Goal: Task Accomplishment & Management: Complete application form

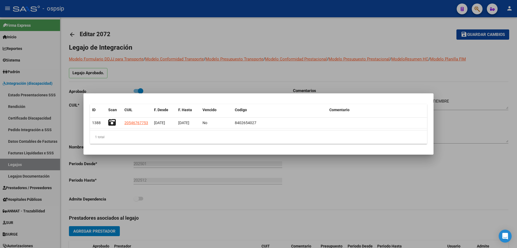
scroll to position [27, 0]
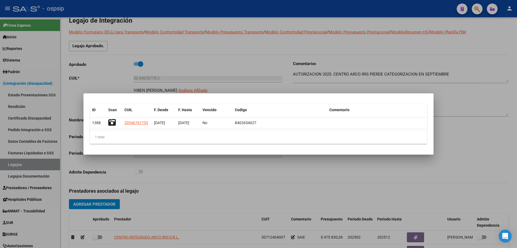
click at [44, 168] on div at bounding box center [258, 124] width 517 height 248
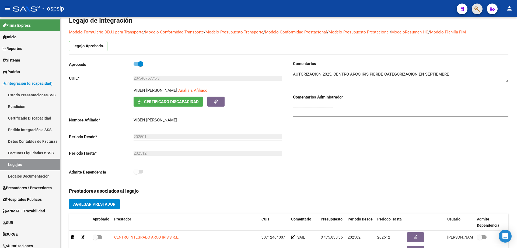
click at [480, 5] on span "button" at bounding box center [477, 9] width 5 height 11
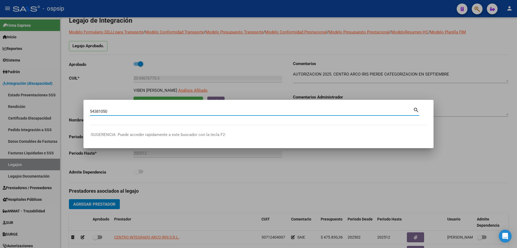
type input "54381050"
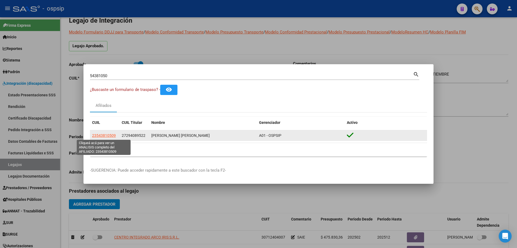
click at [105, 134] on span "23543810509" at bounding box center [104, 135] width 24 height 4
type textarea "23543810509"
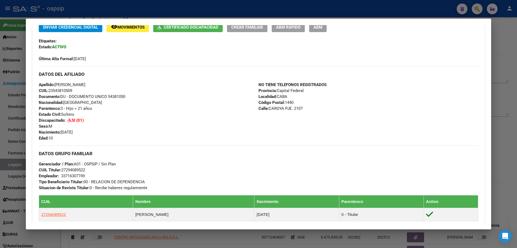
scroll to position [81, 0]
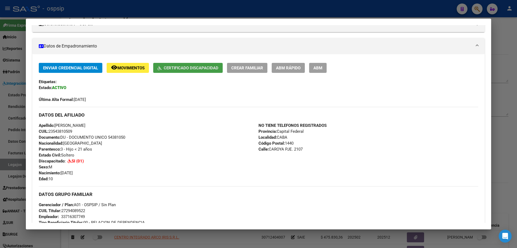
click at [183, 71] on button "Certificado Discapacidad" at bounding box center [188, 68] width 70 height 10
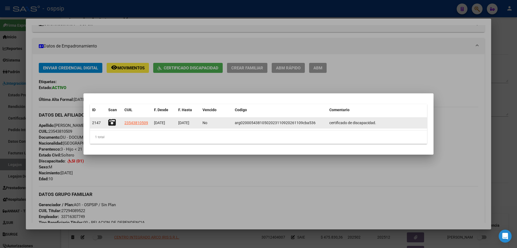
click at [111, 125] on icon at bounding box center [112, 123] width 8 height 8
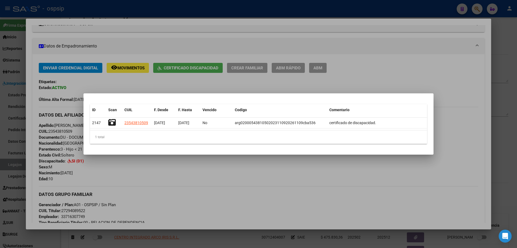
click at [94, 15] on div at bounding box center [258, 124] width 517 height 248
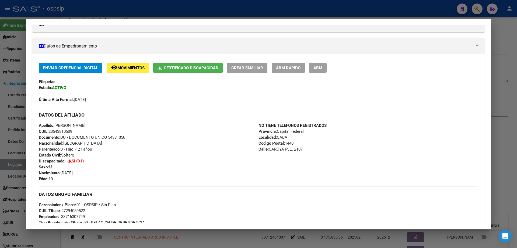
click at [103, 23] on mat-dialog-container "Análisis Afiliado - CUIL: 23543810509 DATOS PADRÓN ÁGIL: BENITEZ ALONSO MARCOS …" at bounding box center [259, 124] width 466 height 210
click at [102, 15] on div at bounding box center [258, 124] width 517 height 248
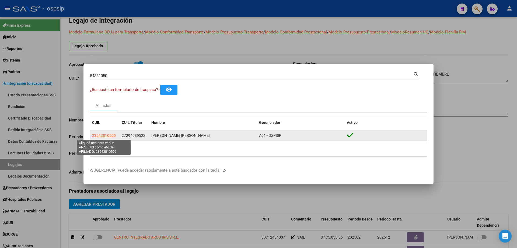
drag, startPoint x: 116, startPoint y: 136, endPoint x: 93, endPoint y: 134, distance: 23.2
click at [93, 134] on div "23543810509" at bounding box center [104, 135] width 25 height 6
copy span "23543810509"
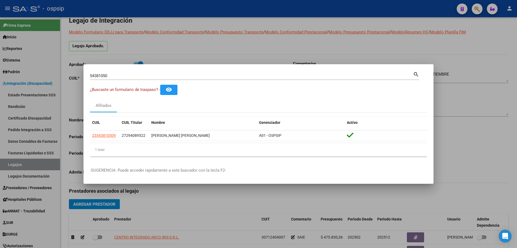
click at [22, 167] on div at bounding box center [258, 124] width 517 height 248
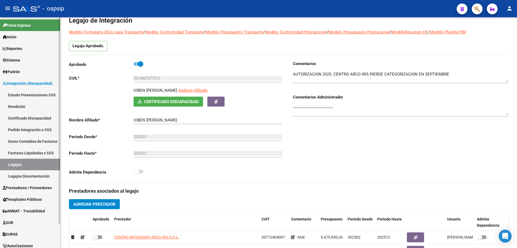
click at [22, 167] on link "Legajos" at bounding box center [30, 164] width 60 height 12
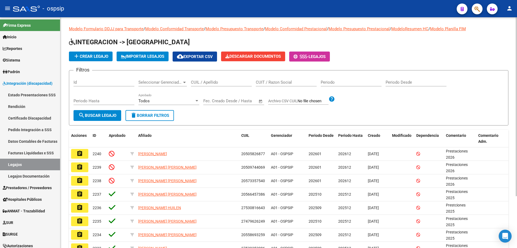
click at [231, 85] on div "CUIL / Apellido" at bounding box center [221, 81] width 61 height 12
paste input "23543810509"
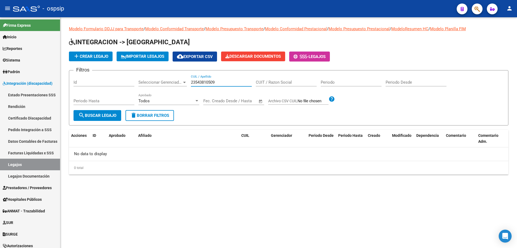
click at [207, 83] on input "23543810509" at bounding box center [221, 82] width 61 height 5
type input "23543810509"
click at [474, 12] on button "button" at bounding box center [477, 9] width 11 height 11
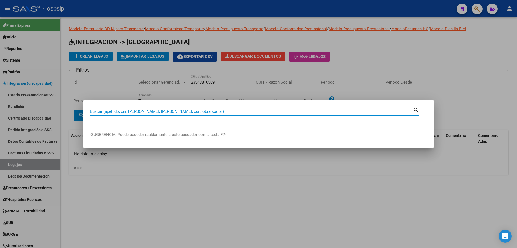
click at [103, 112] on input "Buscar (apellido, dni, cuil, nro traspaso, cuit, obra social)" at bounding box center [251, 111] width 323 height 5
type input "23543810509"
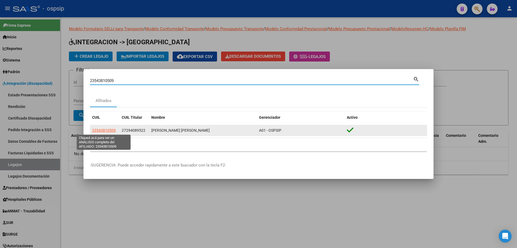
click at [112, 128] on span "23543810509" at bounding box center [104, 130] width 24 height 4
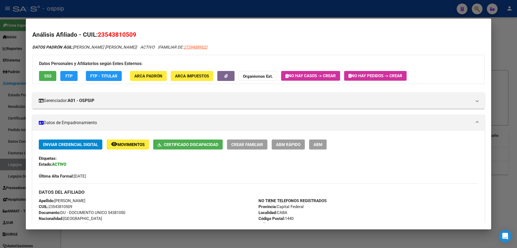
click at [48, 74] on span "SSS" at bounding box center [47, 76] width 7 height 5
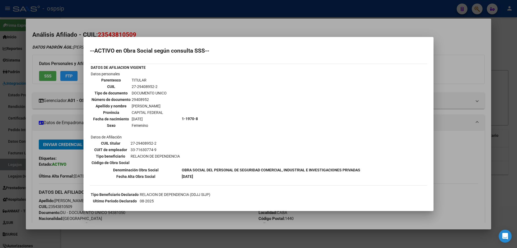
click at [213, 29] on div at bounding box center [258, 124] width 517 height 248
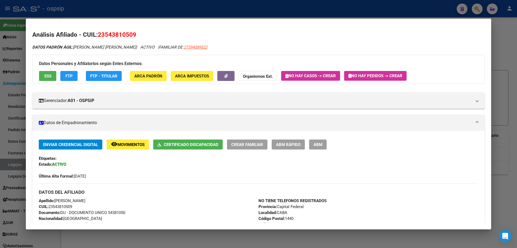
click at [114, 6] on div at bounding box center [258, 124] width 517 height 248
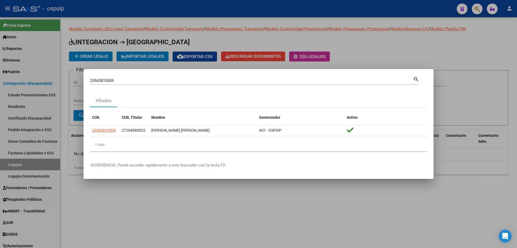
click at [101, 81] on input "23543810509" at bounding box center [251, 80] width 323 height 5
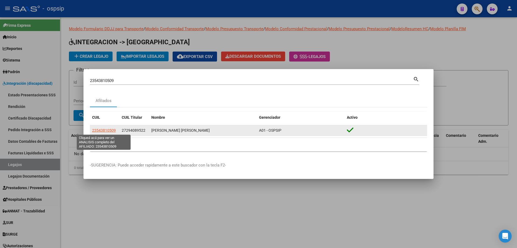
click at [108, 130] on span "23543810509" at bounding box center [104, 130] width 24 height 4
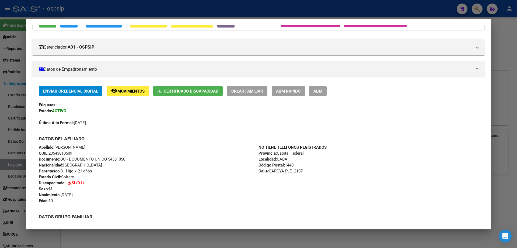
scroll to position [54, 0]
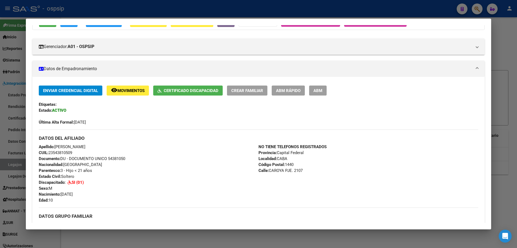
click at [159, 13] on div at bounding box center [258, 124] width 517 height 248
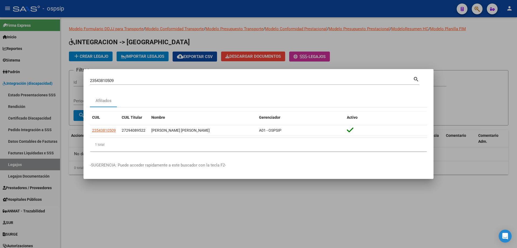
click at [137, 199] on div at bounding box center [258, 124] width 517 height 248
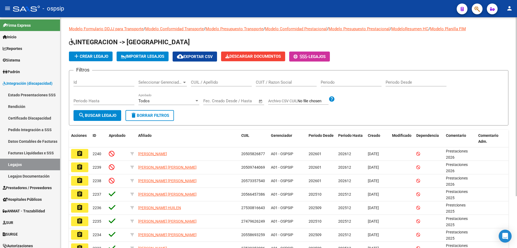
click at [472, 114] on form "Filtros Id Seleccionar Gerenciador Seleccionar Gerenciador CUIL / Apellido CUIT…" at bounding box center [289, 97] width 440 height 55
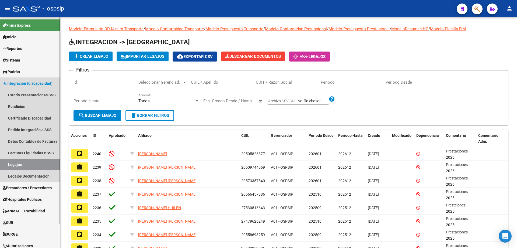
click at [36, 164] on link "Legajos" at bounding box center [30, 164] width 60 height 12
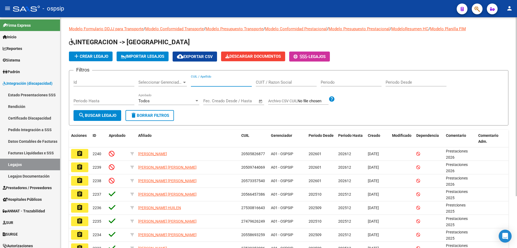
click at [207, 80] on input "CUIL / Apellido" at bounding box center [221, 82] width 61 height 5
paste input "20501324672"
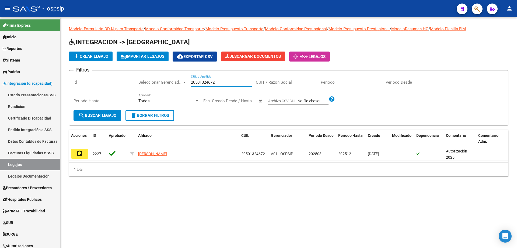
type input "20501324672"
click at [78, 151] on mat-icon "assignment" at bounding box center [80, 153] width 6 height 6
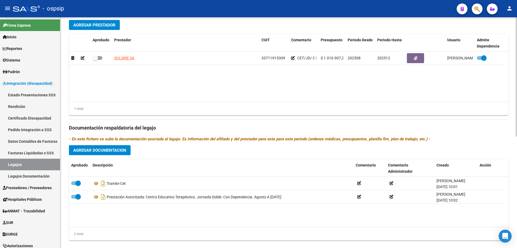
scroll to position [216, 0]
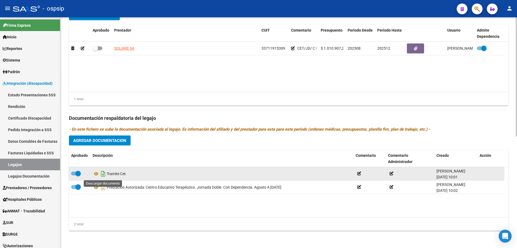
click at [105, 174] on icon "Descargar documento" at bounding box center [103, 173] width 7 height 9
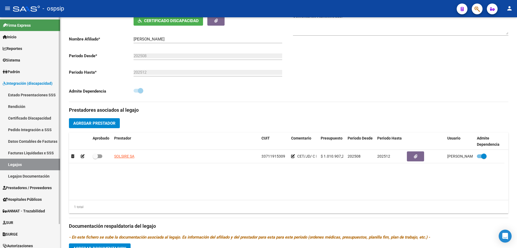
drag, startPoint x: 10, startPoint y: 164, endPoint x: 13, endPoint y: 162, distance: 4.2
click at [10, 164] on link "Legajos" at bounding box center [30, 164] width 60 height 12
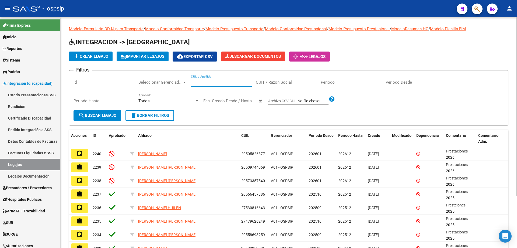
click at [205, 81] on input "CUIL / Apellido" at bounding box center [221, 82] width 61 height 5
paste input "20571553032"
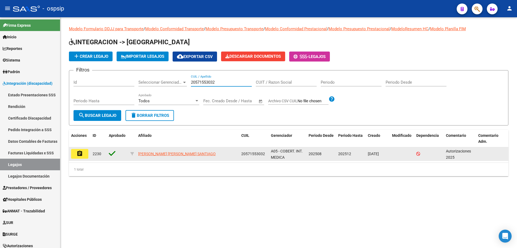
type input "20571553032"
click at [86, 152] on button "assignment" at bounding box center [79, 154] width 17 height 10
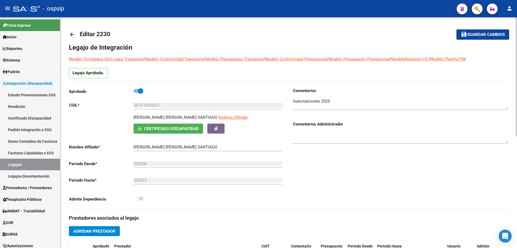
click at [398, 195] on div "Comentarios Comentarios Administrador" at bounding box center [399, 149] width 220 height 122
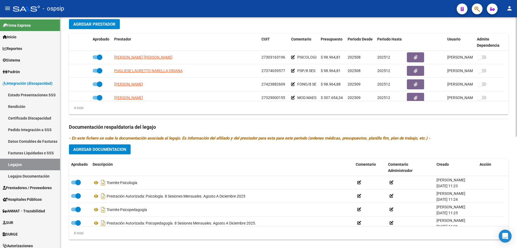
scroll to position [216, 0]
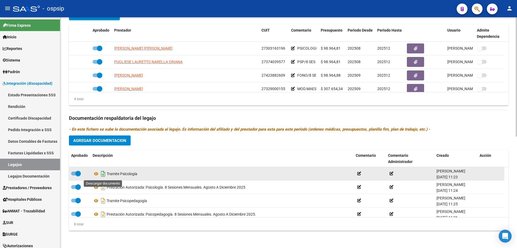
click at [102, 175] on icon "Descargar documento" at bounding box center [103, 173] width 7 height 9
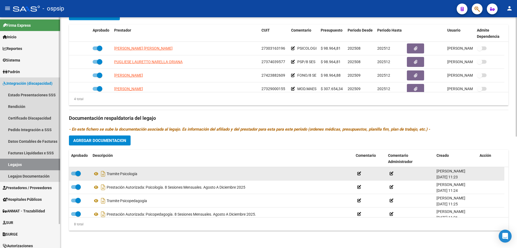
click at [43, 164] on link "Legajos" at bounding box center [30, 164] width 60 height 12
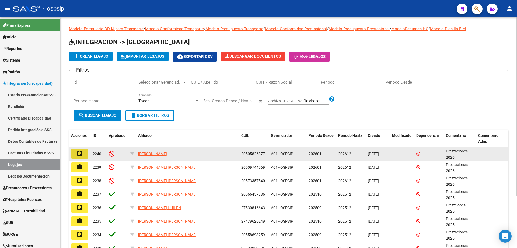
click at [88, 151] on button "assignment" at bounding box center [79, 154] width 17 height 10
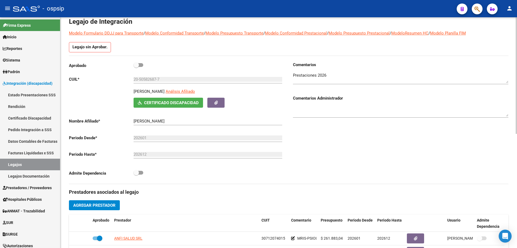
scroll to position [108, 0]
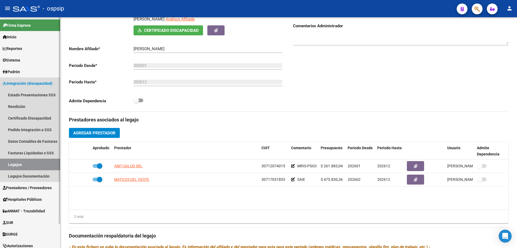
click at [23, 82] on span "Integración (discapacidad)" at bounding box center [28, 83] width 50 height 6
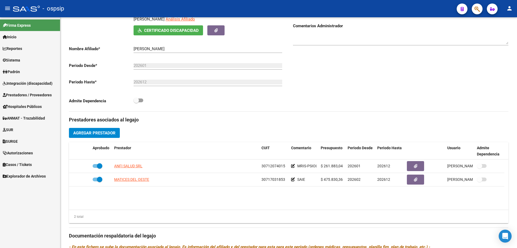
click at [23, 82] on span "Integración (discapacidad)" at bounding box center [28, 83] width 50 height 6
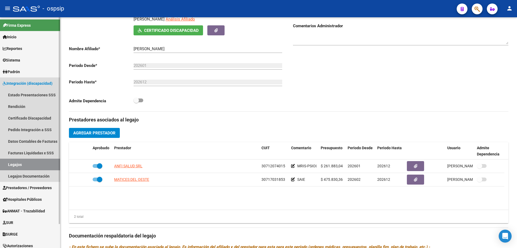
click at [24, 167] on link "Legajos" at bounding box center [30, 164] width 60 height 12
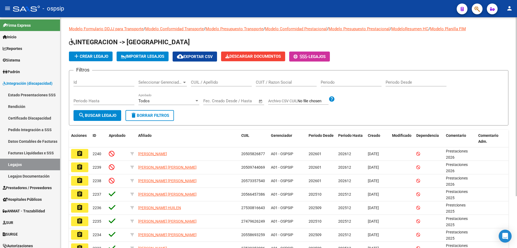
click at [404, 39] on h1 "INTEGRACION -> [GEOGRAPHIC_DATA]" at bounding box center [289, 42] width 440 height 9
click at [97, 59] on button "add Crear Legajo" at bounding box center [91, 56] width 44 height 10
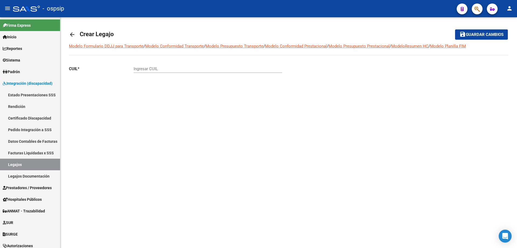
click at [158, 65] on div "Ingresar CUIL" at bounding box center [208, 67] width 149 height 12
type input "20-44870163-9"
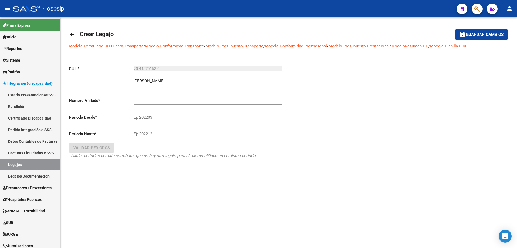
type input "[PERSON_NAME]"
type input "20-44870163-9"
click at [144, 119] on input "Ej: 202203" at bounding box center [208, 117] width 149 height 5
type input "202601"
click at [151, 136] on input "Ej: 202212" at bounding box center [208, 133] width 149 height 5
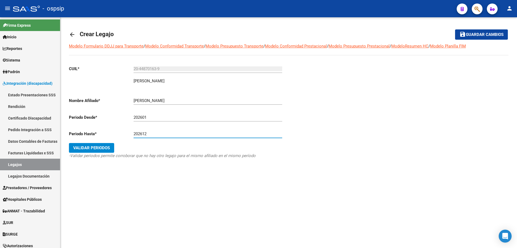
type input "202612"
click at [98, 148] on span "Validar Periodos" at bounding box center [91, 147] width 37 height 5
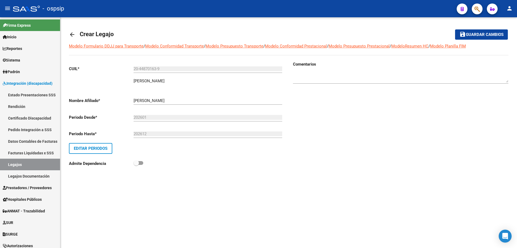
click at [340, 81] on textarea at bounding box center [401, 77] width 216 height 11
click at [299, 73] on textarea at bounding box center [401, 77] width 216 height 11
drag, startPoint x: 304, startPoint y: 77, endPoint x: 299, endPoint y: 77, distance: 4.9
type textarea "Autorización 2026"
click at [485, 33] on span "Guardar cambios" at bounding box center [485, 34] width 38 height 5
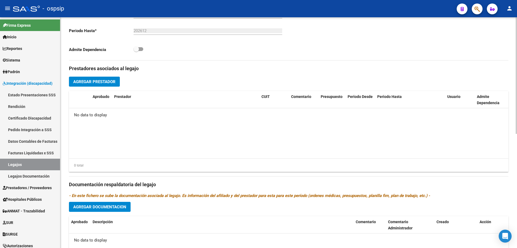
scroll to position [189, 0]
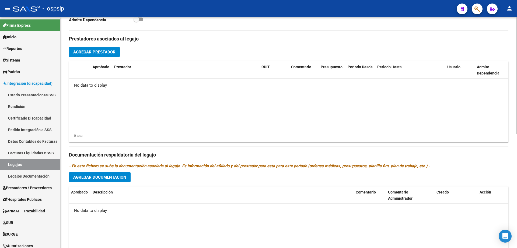
click at [125, 179] on span "Agregar Documentacion" at bounding box center [99, 177] width 53 height 5
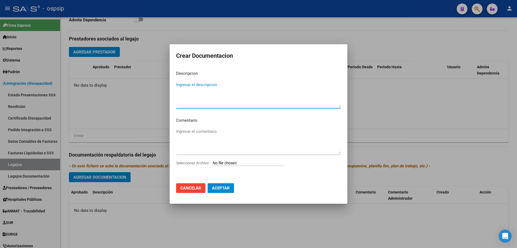
click at [203, 87] on textarea "Ingresar el descripcion" at bounding box center [258, 94] width 165 height 25
type textarea "Tramite Formación Laboral"
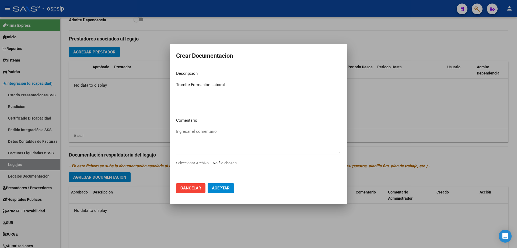
type input "C:\fakepath\TRAMITE FOR.LABORAL.pdf"
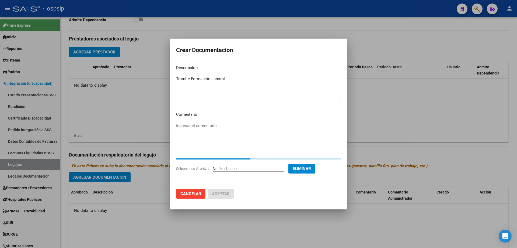
click at [418, 153] on div at bounding box center [258, 124] width 517 height 248
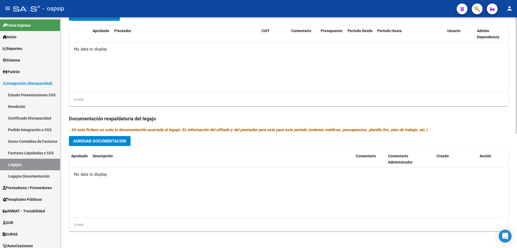
scroll to position [225, 0]
click at [85, 143] on span "Agregar Documentacion" at bounding box center [99, 140] width 53 height 5
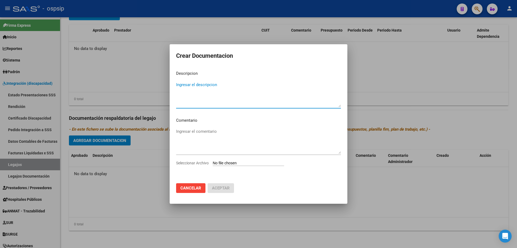
click at [179, 92] on textarea "Ingresar el descripcion" at bounding box center [258, 94] width 165 height 25
type textarea "Tramite Formación Laboral"
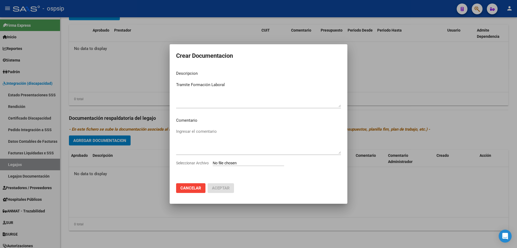
type input "C:\fakepath\TRAMITE FOR.LABORAL.pdf"
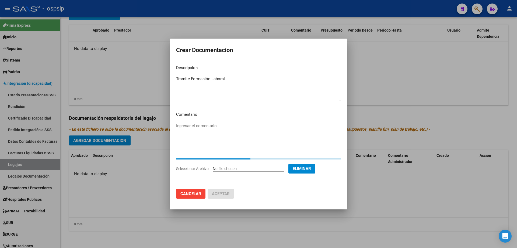
click at [269, 52] on h2 "Crear Documentacion" at bounding box center [258, 50] width 165 height 10
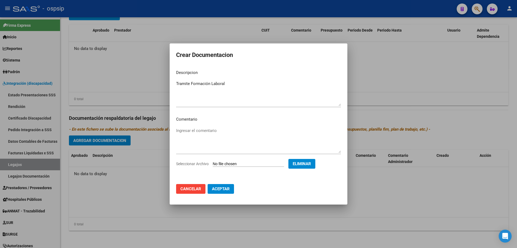
click at [220, 193] on button "Aceptar" at bounding box center [221, 189] width 26 height 10
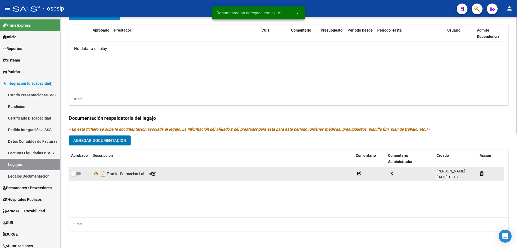
click at [81, 173] on div at bounding box center [79, 173] width 17 height 7
click at [76, 173] on span at bounding box center [73, 173] width 5 height 5
click at [74, 175] on input "checkbox" at bounding box center [74, 175] width 0 height 0
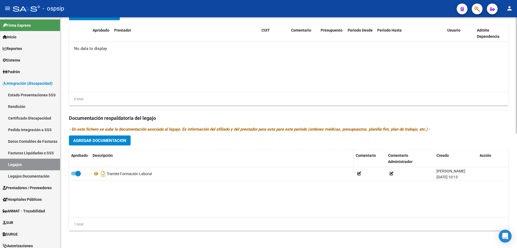
scroll to position [117, 0]
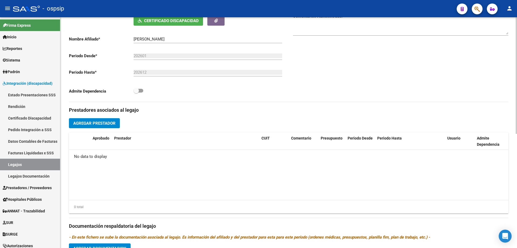
click at [97, 122] on span "Agregar Prestador" at bounding box center [94, 123] width 42 height 5
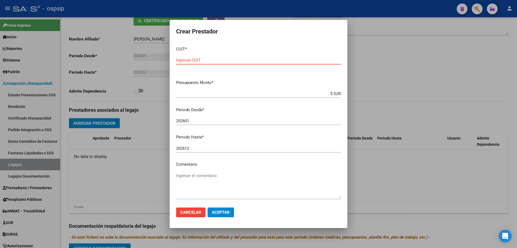
click at [193, 210] on span "Cancelar" at bounding box center [191, 212] width 21 height 5
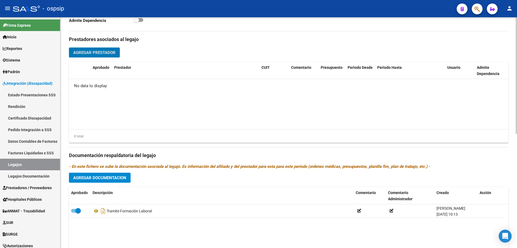
scroll to position [225, 0]
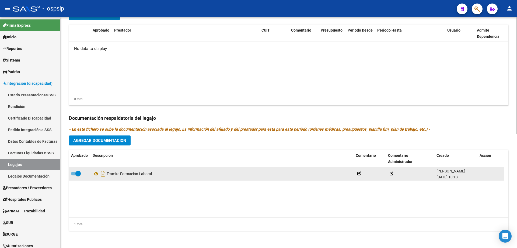
click at [77, 172] on span at bounding box center [77, 173] width 5 height 5
click at [74, 175] on input "checkbox" at bounding box center [74, 175] width 0 height 0
checkbox input "false"
click at [480, 174] on icon at bounding box center [482, 173] width 4 height 5
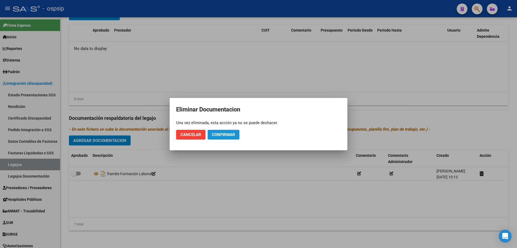
click at [216, 137] on button "Confirmar" at bounding box center [224, 135] width 32 height 10
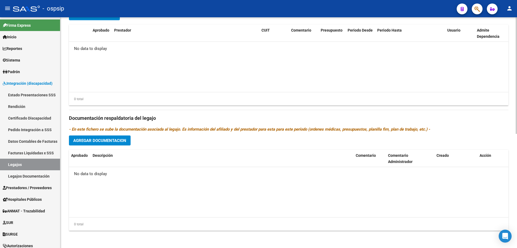
click at [116, 143] on span "Agregar Documentacion" at bounding box center [99, 140] width 53 height 5
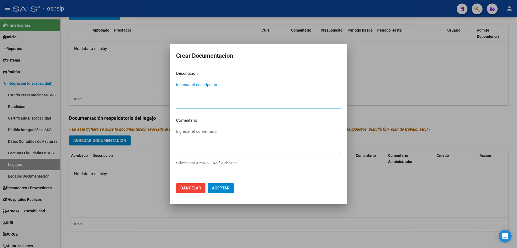
click at [203, 89] on textarea "Ingresar el descripcion" at bounding box center [258, 94] width 165 height 25
type textarea "Tramite Formación Laboral"
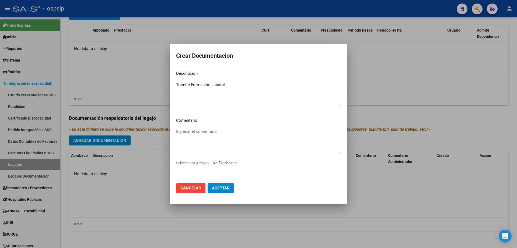
type input "C:\fakepath\TRAMITE FORM.LABORAL.pdf"
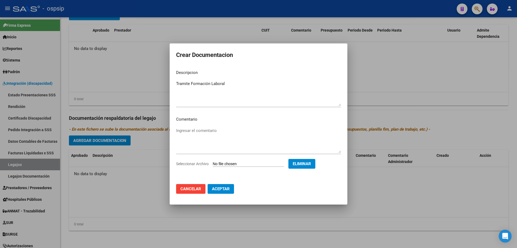
click at [219, 187] on span "Aceptar" at bounding box center [221, 188] width 18 height 5
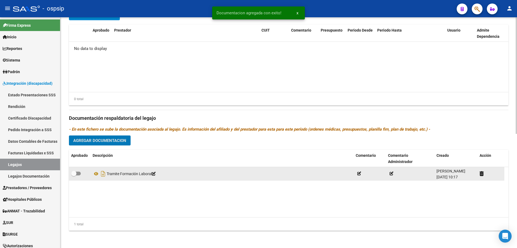
click at [76, 174] on span at bounding box center [73, 173] width 5 height 5
click at [74, 175] on input "checkbox" at bounding box center [74, 175] width 0 height 0
checkbox input "true"
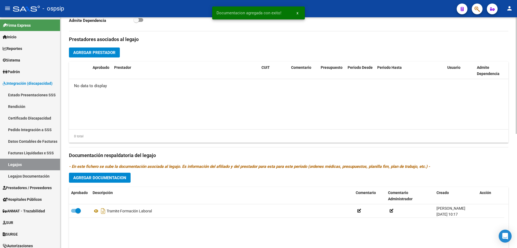
scroll to position [117, 0]
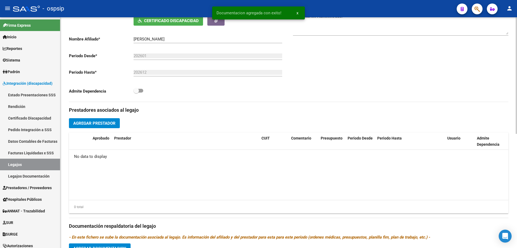
click at [99, 117] on div "Prestadores asociados al legajo Agregar Prestador Aprobado Prestador CUIT Comen…" at bounding box center [289, 222] width 440 height 241
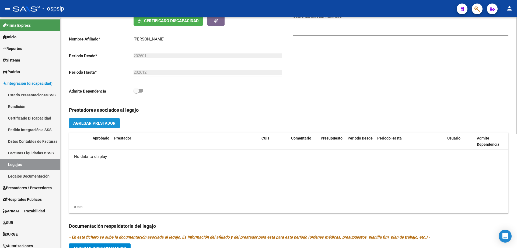
click at [97, 120] on span "Agregar Prestador" at bounding box center [94, 122] width 42 height 5
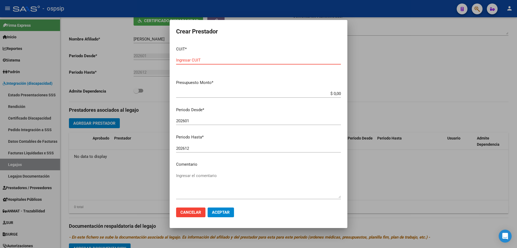
click at [199, 57] on div "Ingresar CUIT" at bounding box center [258, 60] width 165 height 8
type input "30-66355256-9"
click at [337, 92] on input "$ 0,00" at bounding box center [258, 93] width 165 height 5
click at [332, 93] on input "$ 0,00" at bounding box center [258, 93] width 165 height 5
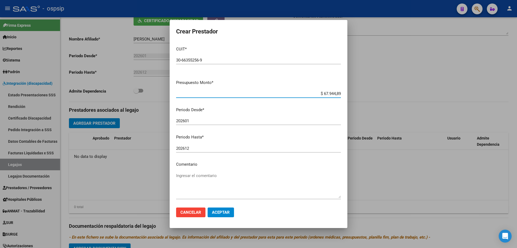
type input "$ 679.448,99"
click at [202, 120] on input "202601" at bounding box center [258, 120] width 165 height 5
type input "202602"
click at [223, 192] on textarea "Ingresar el comentario" at bounding box center [258, 184] width 165 height 25
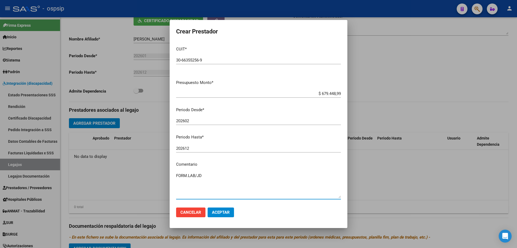
type textarea "FORM.LAB/JD"
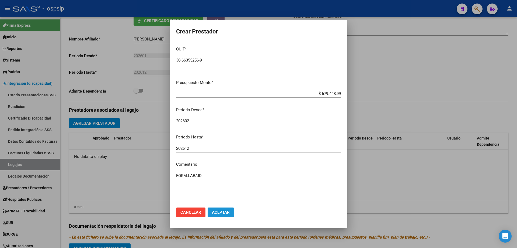
click at [225, 215] on button "Aceptar" at bounding box center [221, 212] width 26 height 10
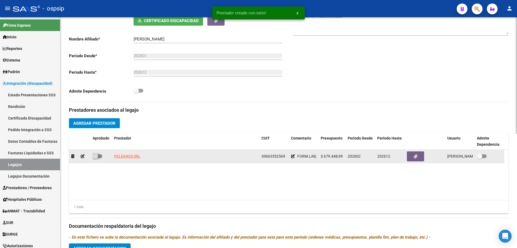
click at [99, 154] on span at bounding box center [98, 156] width 10 height 4
click at [95, 158] on input "checkbox" at bounding box center [95, 158] width 0 height 0
checkbox input "true"
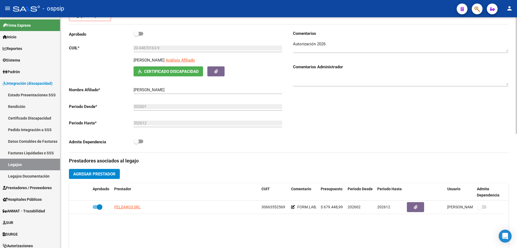
scroll to position [10, 0]
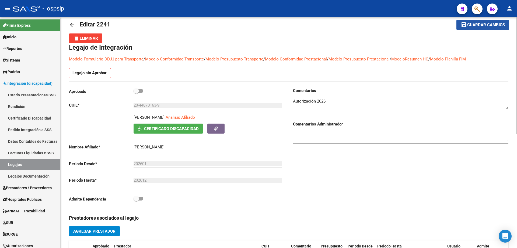
click at [466, 23] on mat-icon "save" at bounding box center [464, 24] width 6 height 6
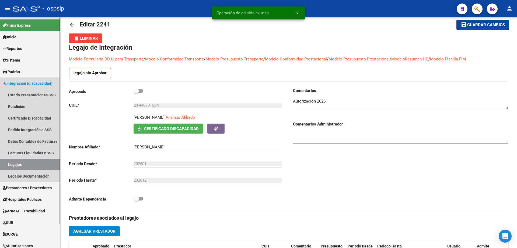
click at [19, 160] on link "Legajos" at bounding box center [30, 164] width 60 height 12
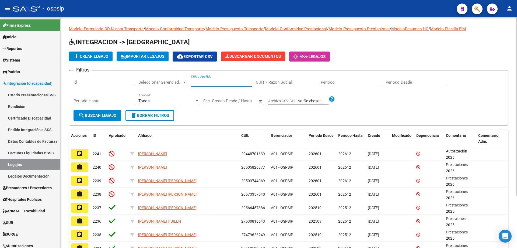
click at [212, 82] on input "CUIL / Apellido" at bounding box center [221, 82] width 61 height 5
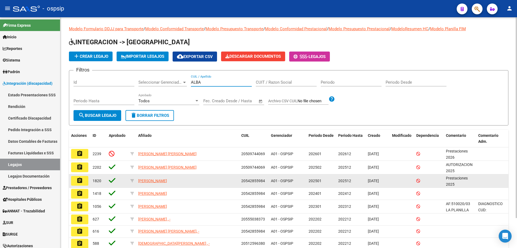
type input "ALBA"
click at [259, 180] on span "20542855984" at bounding box center [253, 180] width 24 height 4
copy span "20542855984"
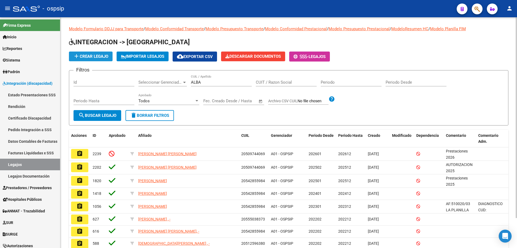
click at [98, 57] on span "add Crear Legajo" at bounding box center [90, 56] width 35 height 5
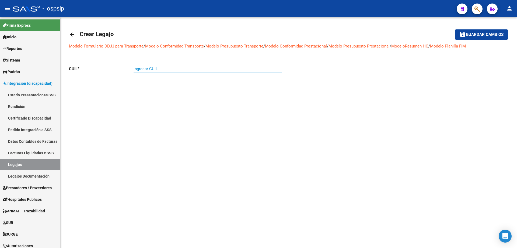
click at [171, 69] on input "Ingresar CUIL" at bounding box center [208, 68] width 149 height 5
paste input "20-54285598-4"
type input "20-54285598-4"
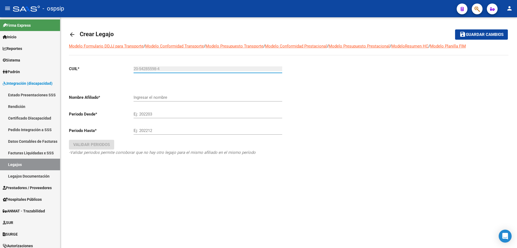
type input "[PERSON_NAME]"
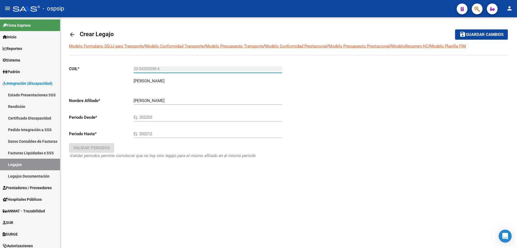
type input "20-54285598-4"
click at [169, 116] on input "Ej: 202203" at bounding box center [208, 117] width 149 height 5
click at [196, 118] on input "Ej: 202203" at bounding box center [208, 117] width 149 height 5
click at [150, 115] on input "Ej: 202203" at bounding box center [208, 117] width 149 height 5
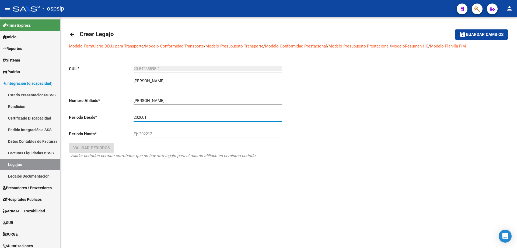
type input "202601"
click at [152, 132] on input "Ej: 202212" at bounding box center [208, 133] width 149 height 5
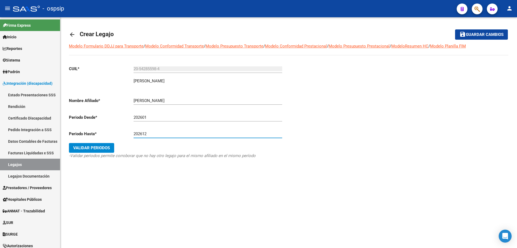
type input "202612"
click at [115, 150] on div "CUIL * 20-54285598-4 Ingresar CUIL [PERSON_NAME] [PERSON_NAME] Nombre Afiliado …" at bounding box center [177, 117] width 216 height 112
click at [100, 147] on span "Validar Periodos" at bounding box center [91, 147] width 37 height 5
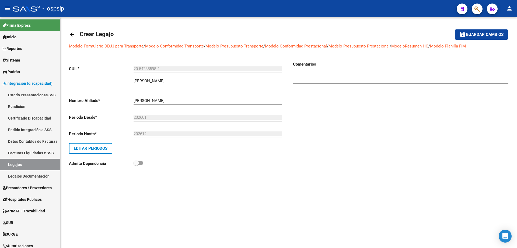
click at [335, 78] on textarea at bounding box center [401, 77] width 216 height 11
click at [303, 74] on textarea at bounding box center [401, 77] width 216 height 11
type textarea "Autorización 2026"
click at [485, 33] on span "Guardar cambios" at bounding box center [485, 34] width 38 height 5
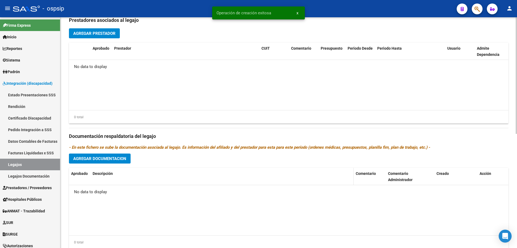
scroll to position [225, 0]
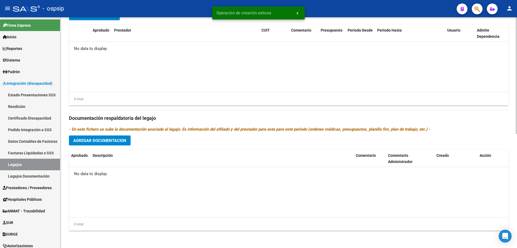
click at [105, 136] on button "Agregar Documentacion" at bounding box center [100, 140] width 62 height 10
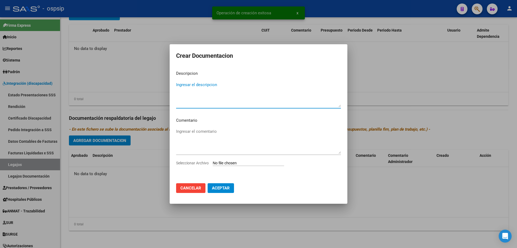
click at [201, 100] on textarea "Ingresar el descripcion" at bounding box center [258, 94] width 165 height 25
type textarea "Tramite MRIS"
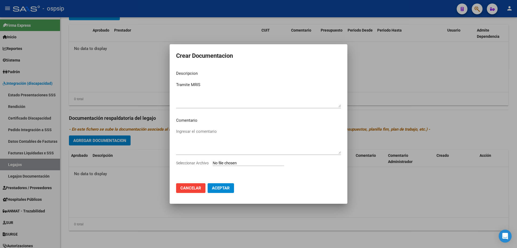
type input "C:\fakepath\TRAMITE MRIS (1).pdf"
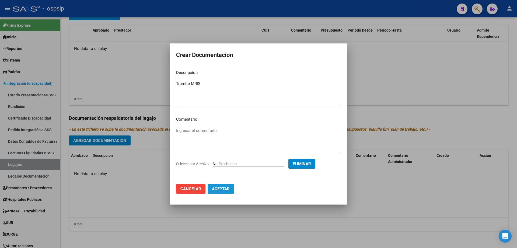
click at [219, 191] on span "Aceptar" at bounding box center [221, 188] width 18 height 5
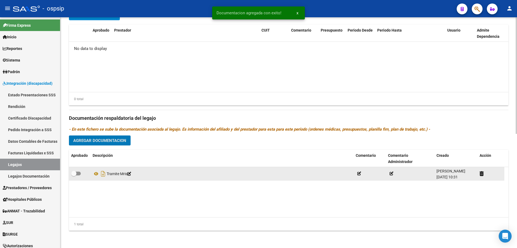
click at [79, 172] on span at bounding box center [76, 173] width 10 height 4
click at [74, 175] on input "checkbox" at bounding box center [74, 175] width 0 height 0
checkbox input "true"
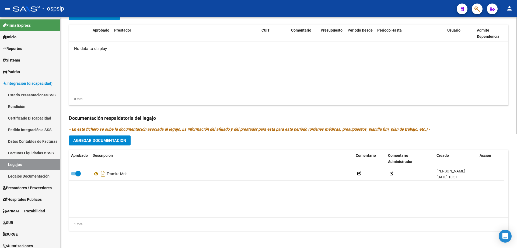
click at [89, 144] on button "Agregar Documentacion" at bounding box center [100, 140] width 62 height 10
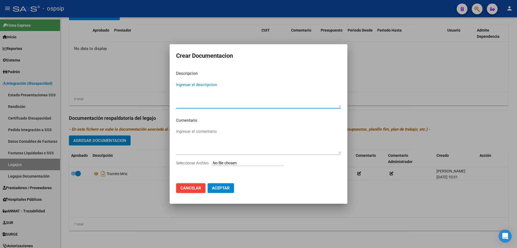
click at [210, 103] on textarea "Ingresar el descripcion" at bounding box center [258, 94] width 165 height 25
type textarea "Tramite SAIE"
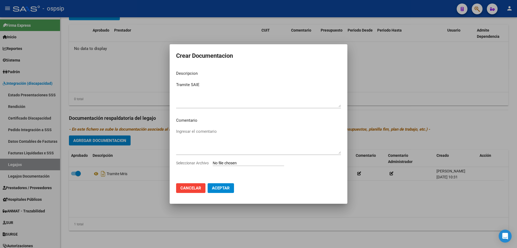
type input "C:\fakepath\TRAMITE SAIE (2).pdf"
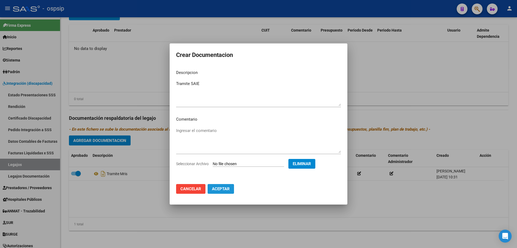
click at [222, 190] on span "Aceptar" at bounding box center [221, 188] width 18 height 5
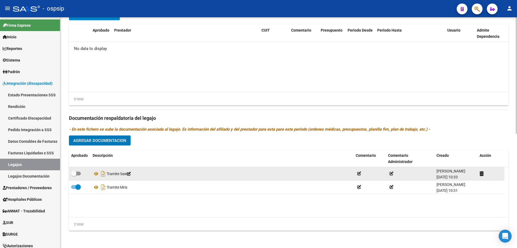
click at [78, 174] on span at bounding box center [76, 173] width 10 height 4
click at [74, 175] on input "checkbox" at bounding box center [74, 175] width 0 height 0
checkbox input "true"
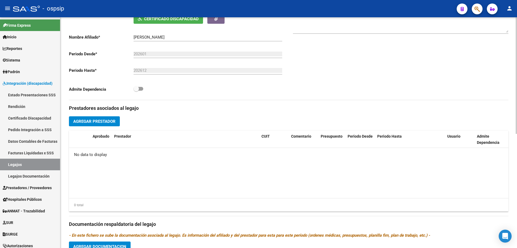
scroll to position [117, 0]
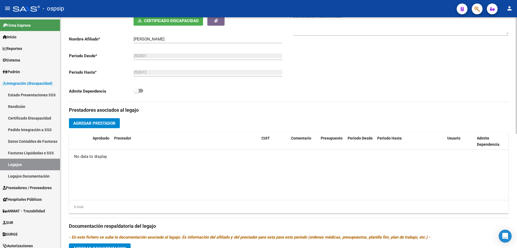
click at [92, 120] on button "Agregar Prestador" at bounding box center [94, 123] width 51 height 10
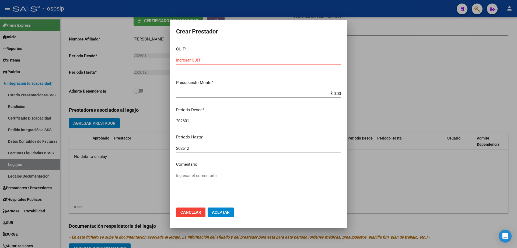
click at [197, 61] on input "Ingresar CUIT" at bounding box center [258, 60] width 165 height 5
click at [200, 60] on input "Ingresar CUIT" at bounding box center [258, 60] width 165 height 5
type input "30-71703185-3"
click at [192, 123] on input "202601" at bounding box center [258, 120] width 165 height 5
type input "202602"
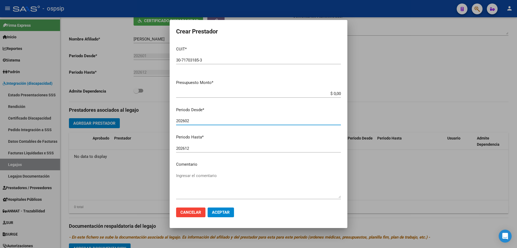
click at [334, 93] on input "$ 0,00" at bounding box center [258, 93] width 165 height 5
type input "$ 475.830,36"
click at [237, 200] on div "Ingresar el comentario" at bounding box center [258, 187] width 165 height 33
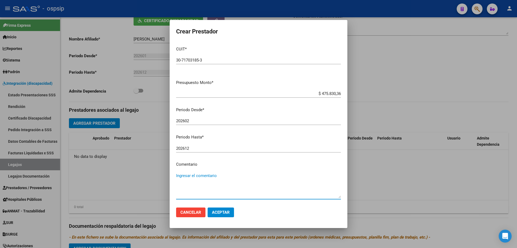
click at [234, 194] on textarea "Ingresar el comentario" at bounding box center [258, 184] width 165 height 25
type textarea "SAIE"
click at [221, 211] on span "Aceptar" at bounding box center [221, 212] width 18 height 5
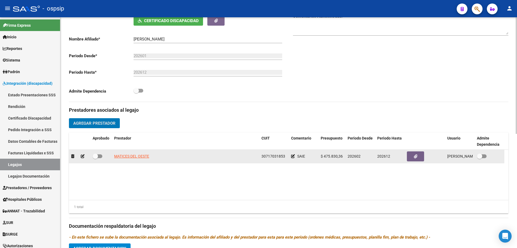
click at [100, 156] on span at bounding box center [98, 156] width 10 height 4
click at [95, 158] on input "checkbox" at bounding box center [95, 158] width 0 height 0
checkbox input "true"
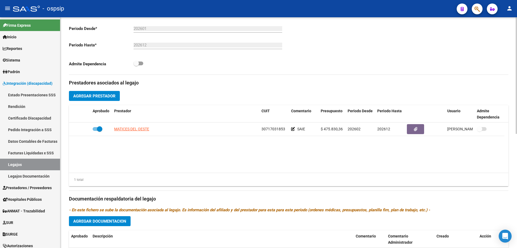
scroll to position [144, 0]
click at [99, 101] on div "Prestadores asociados al legajo Agregar Prestador Aprobado Prestador CUIT Comen…" at bounding box center [289, 195] width 440 height 241
click at [103, 96] on span "Agregar Prestador" at bounding box center [94, 96] width 42 height 5
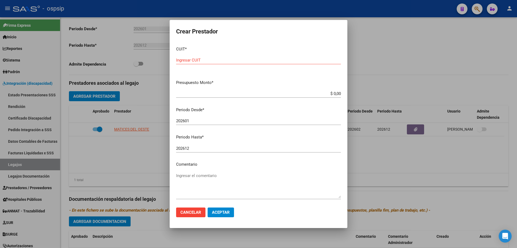
click at [223, 57] on div "Ingresar CUIT" at bounding box center [258, 60] width 165 height 8
type input "30-71207401-5"
click at [330, 94] on input "$ 0,00" at bounding box center [258, 93] width 165 height 5
type input "$ 435.376,56"
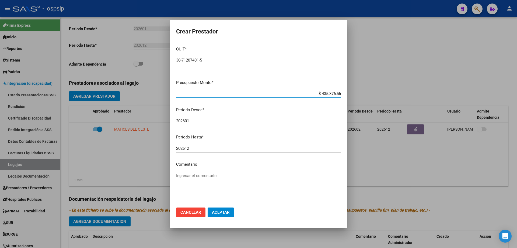
click at [221, 121] on input "202601" at bounding box center [258, 120] width 165 height 5
click at [204, 187] on textarea "Ingresar el comentario" at bounding box center [258, 184] width 165 height 25
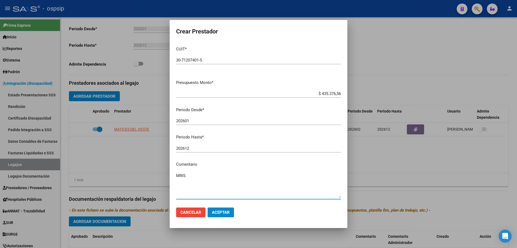
type textarea "MRIS"
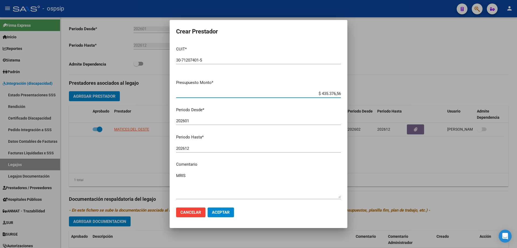
click at [331, 95] on input "$ 435.376,56" at bounding box center [258, 93] width 165 height 5
type input "$ 261.883,04"
click at [222, 210] on span "Aceptar" at bounding box center [221, 212] width 18 height 5
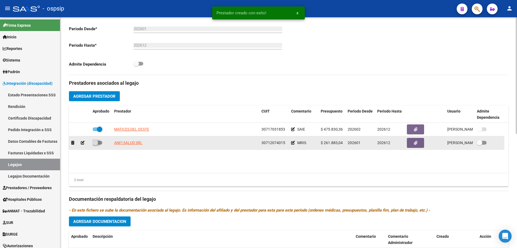
click at [102, 142] on span at bounding box center [98, 143] width 10 height 4
click at [95, 144] on input "checkbox" at bounding box center [95, 144] width 0 height 0
checkbox input "true"
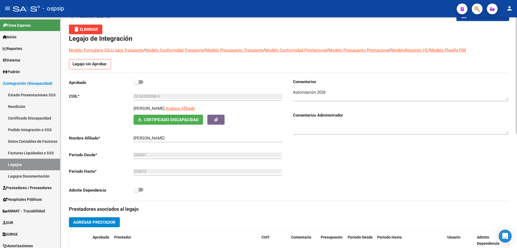
scroll to position [0, 0]
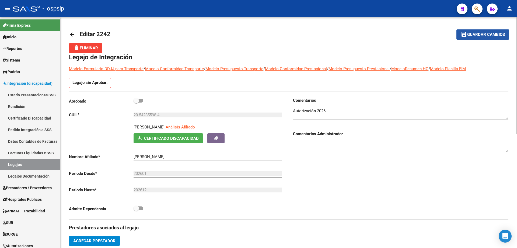
click at [486, 37] on button "save Guardar cambios" at bounding box center [483, 34] width 53 height 10
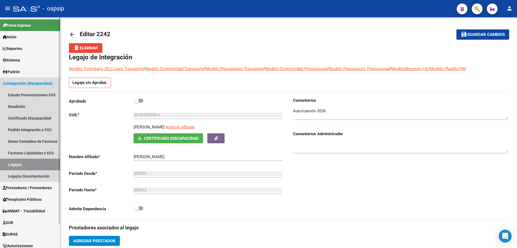
click at [21, 162] on link "Legajos" at bounding box center [30, 164] width 60 height 12
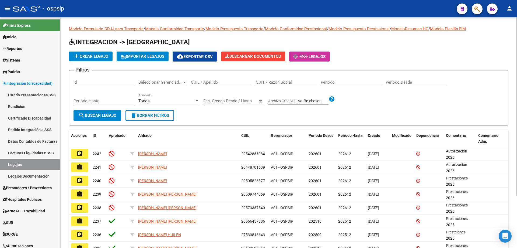
click at [105, 53] on button "add Crear Legajo" at bounding box center [91, 56] width 44 height 10
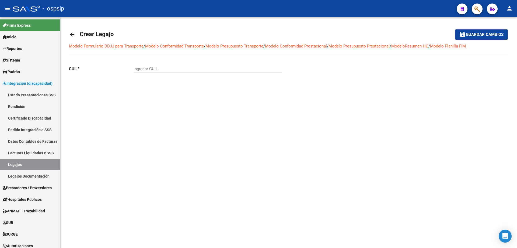
click at [169, 70] on input "Ingresar CUIL" at bounding box center [208, 68] width 149 height 5
paste input "20-54285598-4"
type input "20-54285598-4"
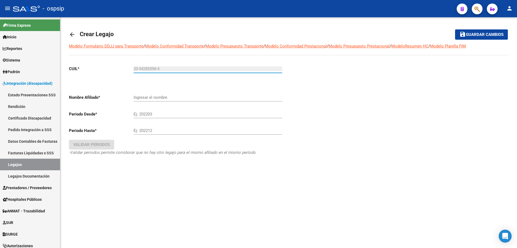
type input "[PERSON_NAME]"
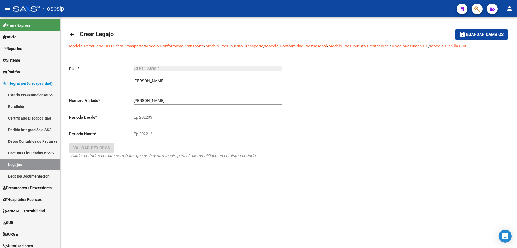
type input "20-54285598-4"
click at [146, 118] on input "Ej: 202203" at bounding box center [208, 117] width 149 height 5
type input "202601"
click at [139, 134] on input "Ej: 202212" at bounding box center [208, 133] width 149 height 5
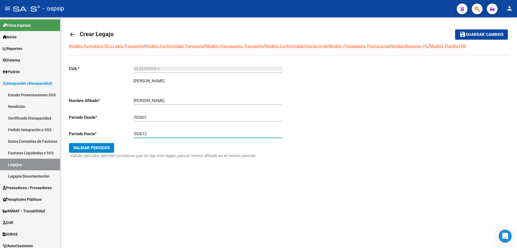
type input "202612"
click at [100, 146] on span "Validar Periodos" at bounding box center [91, 147] width 37 height 5
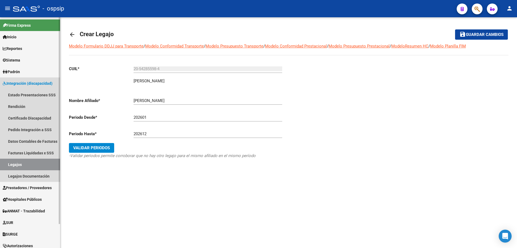
click at [38, 162] on link "Legajos" at bounding box center [30, 164] width 60 height 12
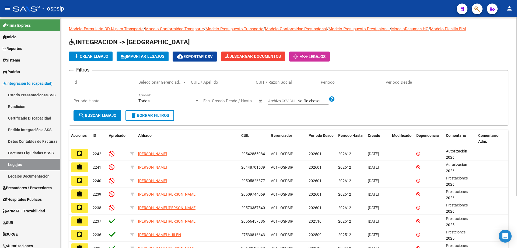
click at [87, 57] on span "add Crear Legajo" at bounding box center [90, 56] width 35 height 5
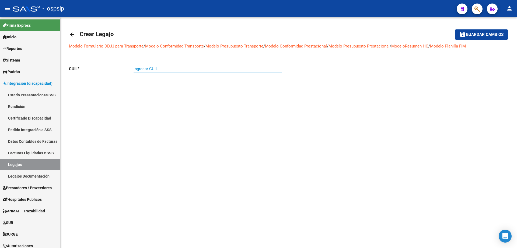
click at [147, 68] on input "Ingresar CUIL" at bounding box center [208, 68] width 149 height 5
paste input "20-56582951-4"
type input "20-56582951-4"
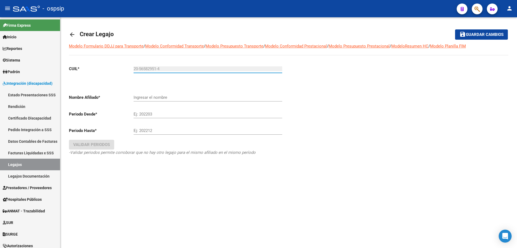
type input "[PERSON_NAME] [PERSON_NAME]"
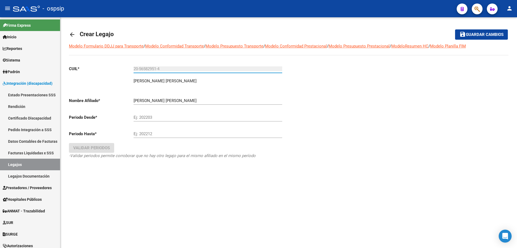
type input "20-56582951-4"
click at [157, 119] on input "Ej: 202203" at bounding box center [208, 117] width 149 height 5
type input "202601"
click at [148, 133] on input "Ej: 202212" at bounding box center [208, 133] width 149 height 5
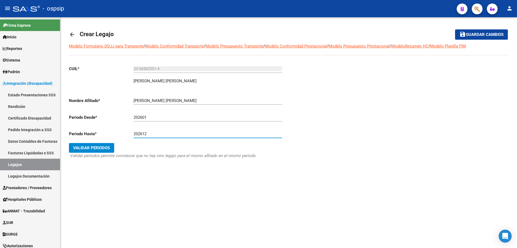
type input "202612"
click at [80, 150] on span "Validar Periodos" at bounding box center [91, 147] width 37 height 5
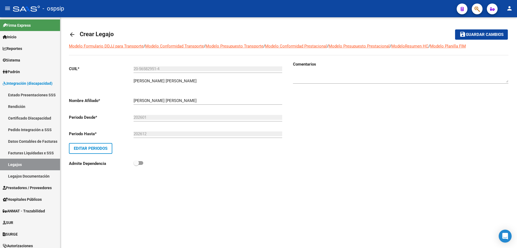
click at [382, 80] on textarea at bounding box center [401, 77] width 216 height 11
type textarea "Autorización 2026"
click at [464, 36] on mat-icon "save" at bounding box center [463, 34] width 6 height 6
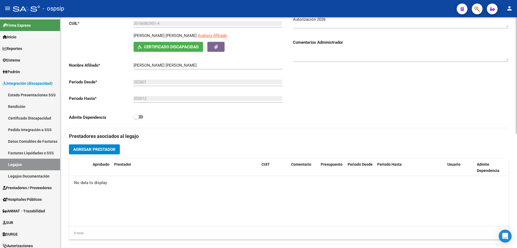
scroll to position [108, 0]
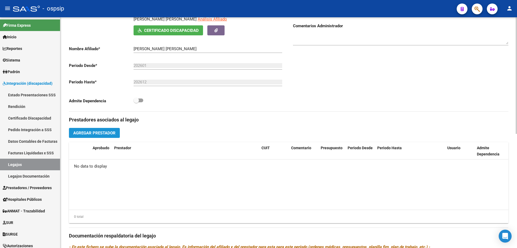
click at [100, 135] on span "Agregar Prestador" at bounding box center [94, 132] width 42 height 5
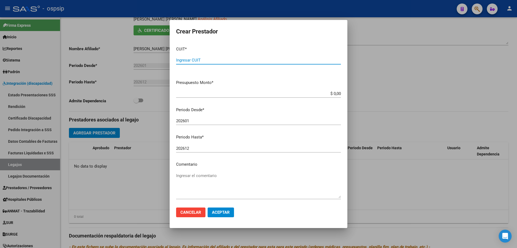
click at [234, 58] on input "Ingresar CUIT" at bounding box center [258, 60] width 165 height 5
type input "30-71207401-5"
click at [331, 93] on input "$ 0,00" at bounding box center [258, 93] width 165 height 5
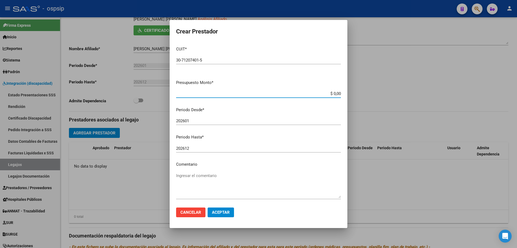
click at [331, 93] on input "$ 0,00" at bounding box center [258, 93] width 165 height 5
type input "$ 435.376,56"
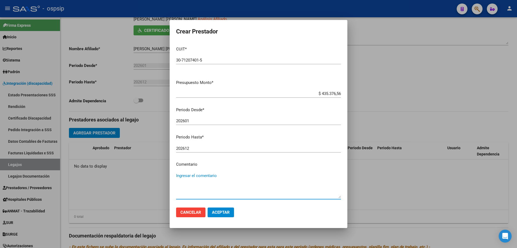
click at [211, 193] on textarea "Ingresar el comentario" at bounding box center [258, 184] width 165 height 25
type textarea "MRII"
click at [212, 213] on span "Aceptar" at bounding box center [221, 212] width 18 height 5
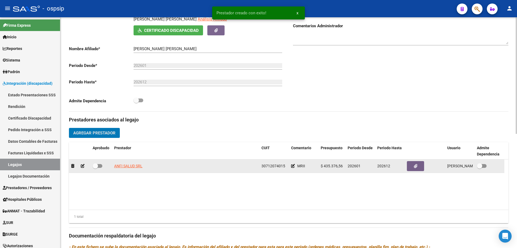
click at [100, 165] on span at bounding box center [98, 166] width 10 height 4
click at [95, 168] on input "checkbox" at bounding box center [95, 168] width 0 height 0
checkbox input "true"
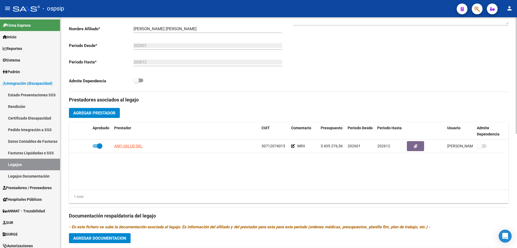
scroll to position [189, 0]
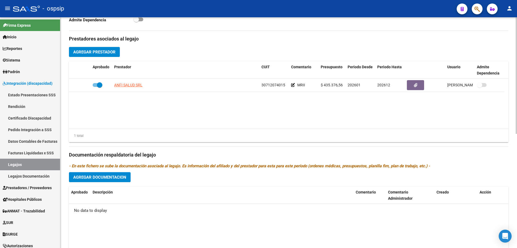
click at [112, 180] on button "Agregar Documentacion" at bounding box center [100, 177] width 62 height 10
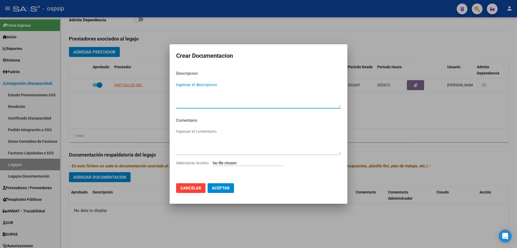
click at [184, 99] on textarea "Ingresar el descripcion" at bounding box center [258, 94] width 165 height 25
click at [183, 99] on textarea "Ingresar el descripcion" at bounding box center [258, 94] width 165 height 25
type textarea "Tramite MRII"
type input "C:\fakepath\TRAMITE MRII (7).pdf"
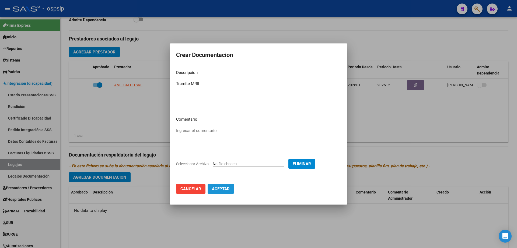
click at [217, 190] on span "Aceptar" at bounding box center [221, 188] width 18 height 5
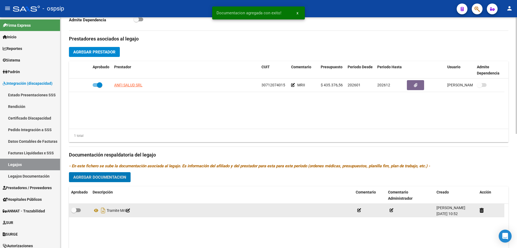
click at [80, 208] on span at bounding box center [76, 210] width 10 height 4
click at [74, 212] on input "checkbox" at bounding box center [74, 212] width 0 height 0
checkbox input "true"
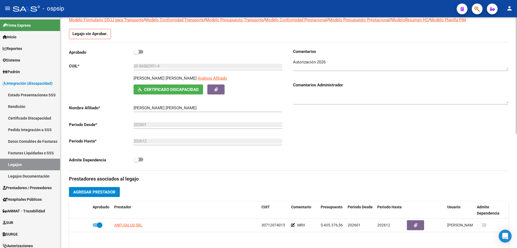
scroll to position [0, 0]
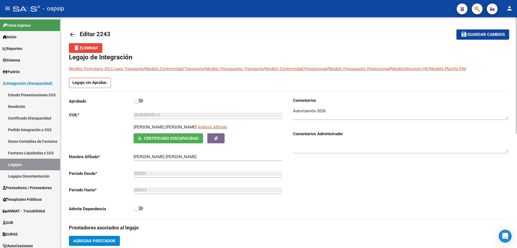
click at [474, 32] on button "save Guardar cambios" at bounding box center [483, 34] width 53 height 10
click at [25, 163] on link "Legajos" at bounding box center [30, 164] width 60 height 12
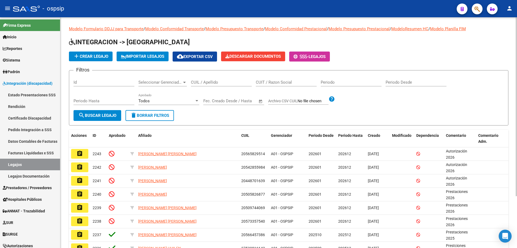
click at [99, 56] on span "add Crear Legajo" at bounding box center [90, 56] width 35 height 5
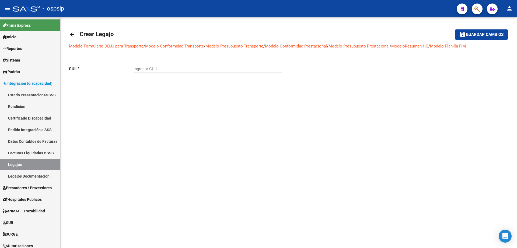
click at [160, 70] on input "Ingresar CUIL" at bounding box center [208, 68] width 149 height 5
paste input "20-57701599-7"
type input "20-57701599-7"
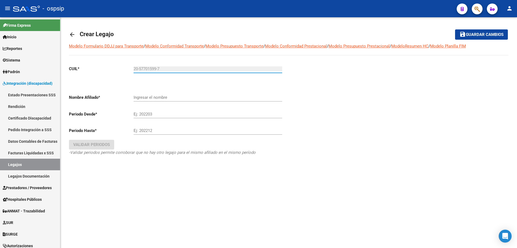
type input "[PERSON_NAME]"
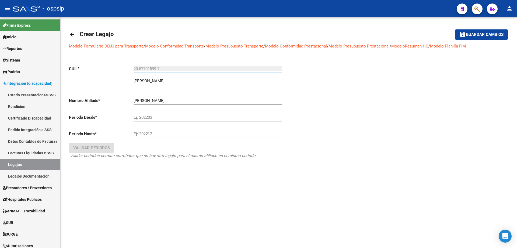
type input "20-57701599-7"
click at [157, 117] on input "Ej: 202203" at bounding box center [208, 117] width 149 height 5
type input "202601"
click at [238, 134] on input "Ej: 202212" at bounding box center [208, 133] width 149 height 5
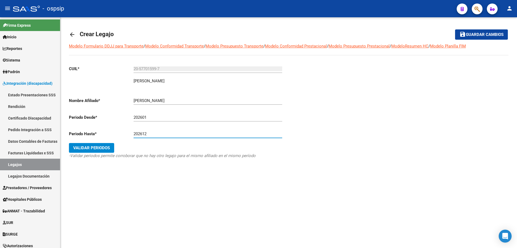
type input "202612"
click at [99, 147] on span "Validar Periodos" at bounding box center [91, 147] width 37 height 5
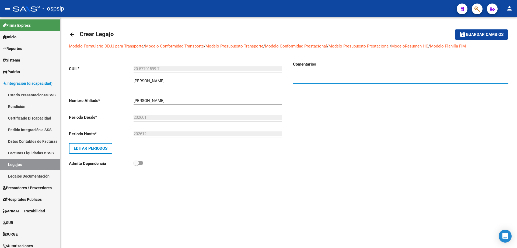
click at [350, 77] on textarea at bounding box center [401, 77] width 216 height 11
type textarea "Autorización 2026"
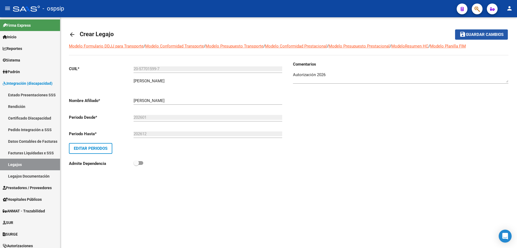
click at [469, 36] on span "Guardar cambios" at bounding box center [485, 34] width 38 height 5
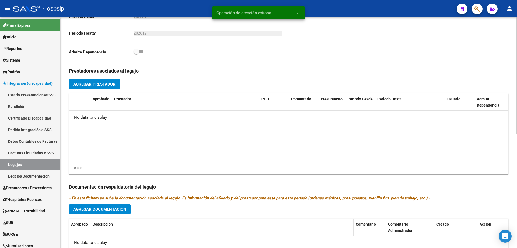
scroll to position [216, 0]
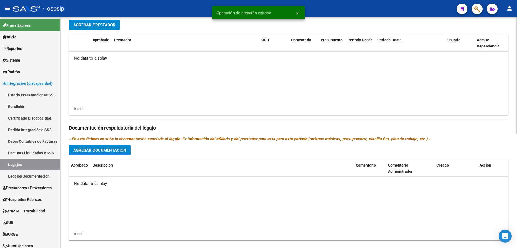
click at [116, 152] on span "Agregar Documentacion" at bounding box center [99, 150] width 53 height 5
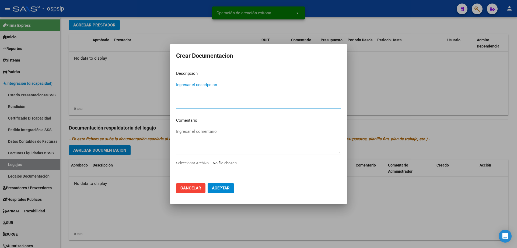
click at [224, 89] on textarea "Ingresar el descripcion" at bounding box center [258, 94] width 165 height 25
type textarea "Tramite MRIS"
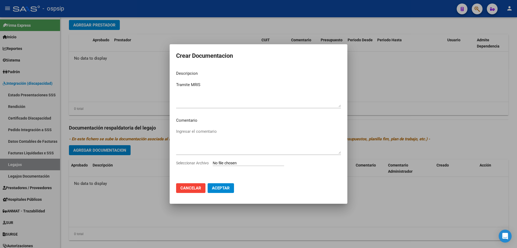
type input "C:\fakepath\TRAMITE MRIS (2).pdf"
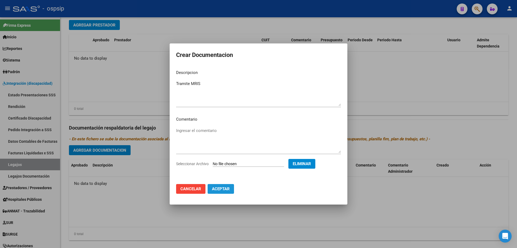
click at [225, 192] on button "Aceptar" at bounding box center [221, 189] width 26 height 10
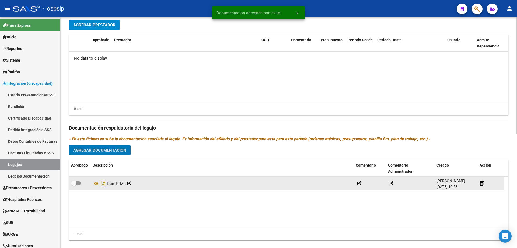
click at [80, 182] on span at bounding box center [76, 183] width 10 height 4
click at [74, 185] on input "checkbox" at bounding box center [74, 185] width 0 height 0
checkbox input "true"
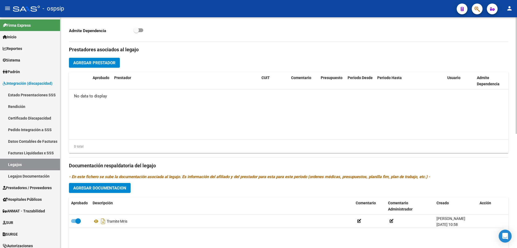
scroll to position [135, 0]
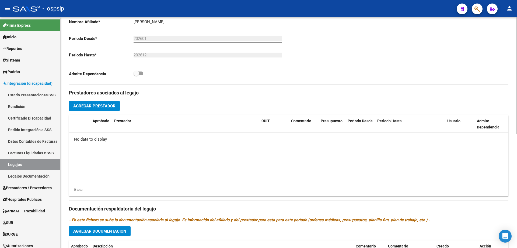
click at [114, 107] on span "Agregar Prestador" at bounding box center [94, 105] width 42 height 5
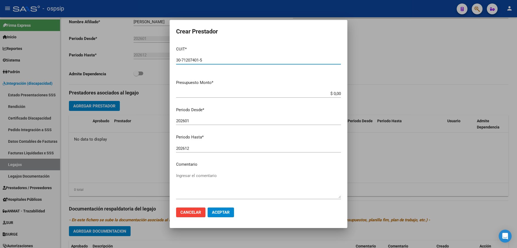
type input "30-71207401-5"
click at [337, 92] on input "$ 0,00" at bounding box center [258, 93] width 165 height 5
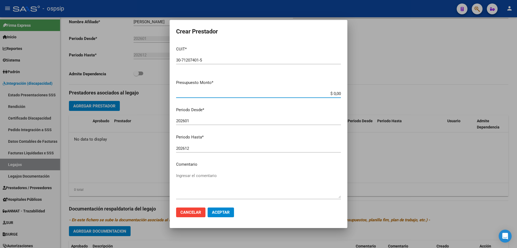
click at [337, 92] on input "$ 0,00" at bounding box center [258, 93] width 165 height 5
type input "$ 261.883,04"
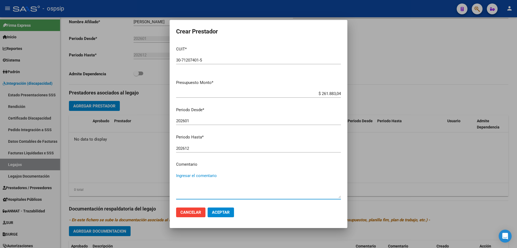
click at [198, 185] on textarea "Ingresar el comentario" at bounding box center [258, 184] width 165 height 25
type textarea "MRIS"
click at [217, 213] on span "Aceptar" at bounding box center [221, 212] width 18 height 5
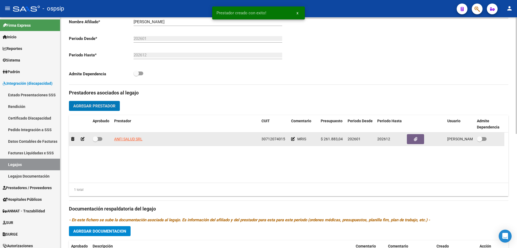
click at [102, 138] on span at bounding box center [98, 139] width 10 height 4
click at [95, 141] on input "checkbox" at bounding box center [95, 141] width 0 height 0
checkbox input "true"
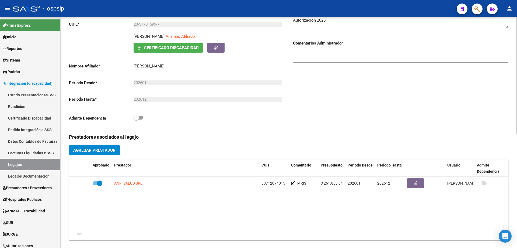
scroll to position [0, 0]
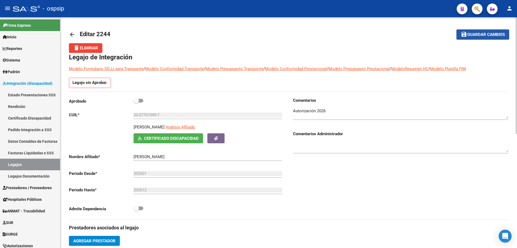
click at [462, 36] on mat-icon "save" at bounding box center [464, 34] width 6 height 6
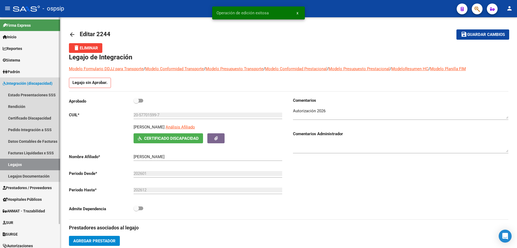
click at [38, 162] on link "Legajos" at bounding box center [30, 164] width 60 height 12
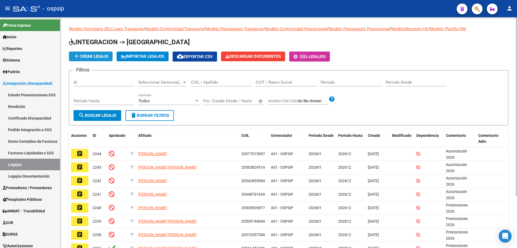
click at [90, 54] on span "add Crear Legajo" at bounding box center [90, 56] width 35 height 5
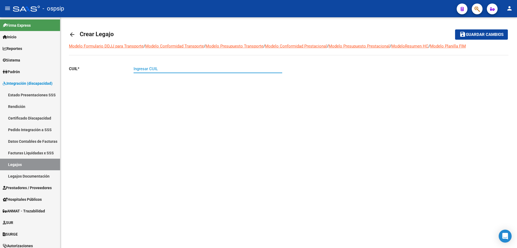
click at [199, 71] on input "Ingresar CUIL" at bounding box center [208, 68] width 149 height 5
paste input "27-52980157-8"
type input "27-52980157-8"
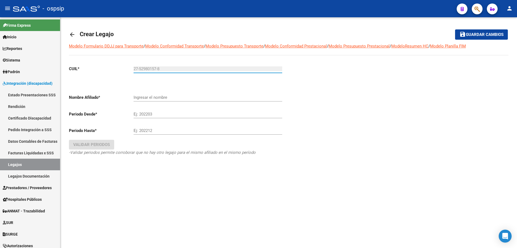
type input "[PERSON_NAME]"
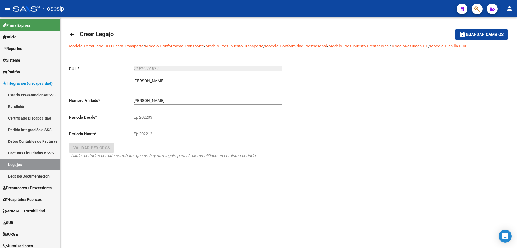
type input "27-52980157-8"
click at [161, 114] on div "Ej: 202203" at bounding box center [208, 116] width 149 height 12
type input "202601"
click at [142, 130] on div "Ej: 202212" at bounding box center [208, 132] width 149 height 12
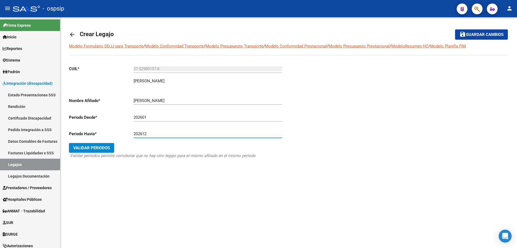
type input "202612"
click at [109, 150] on button "Validar Periodos" at bounding box center [91, 148] width 45 height 10
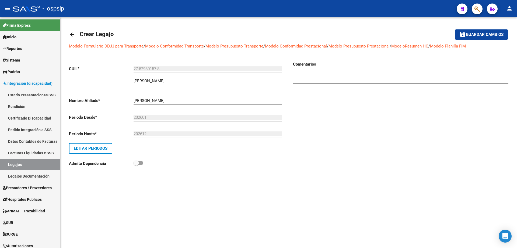
click at [315, 81] on textarea at bounding box center [401, 77] width 216 height 11
click at [308, 75] on textarea at bounding box center [401, 77] width 216 height 11
type textarea "Autorización 2026"
click at [488, 31] on button "save Guardar cambios" at bounding box center [481, 34] width 53 height 10
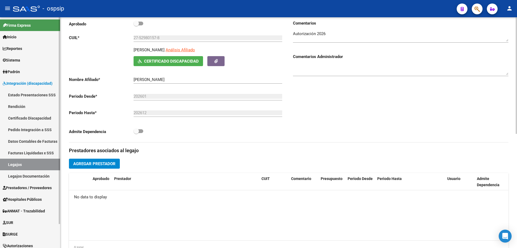
scroll to position [81, 0]
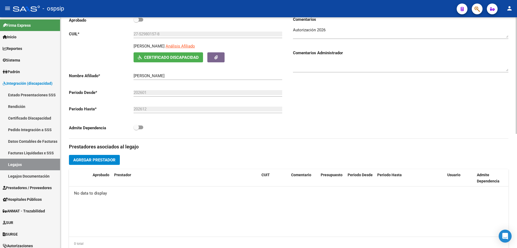
click at [99, 158] on span "Agregar Prestador" at bounding box center [94, 159] width 42 height 5
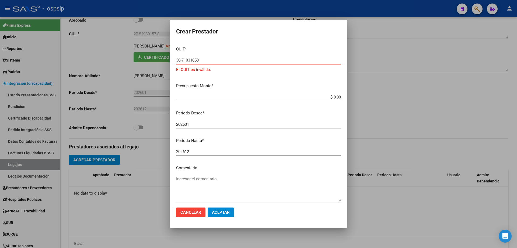
click at [208, 207] on button "Aceptar" at bounding box center [221, 212] width 26 height 10
click at [247, 98] on input "$ 0,00" at bounding box center [258, 97] width 165 height 5
click at [186, 63] on input "30-71031853" at bounding box center [258, 60] width 165 height 5
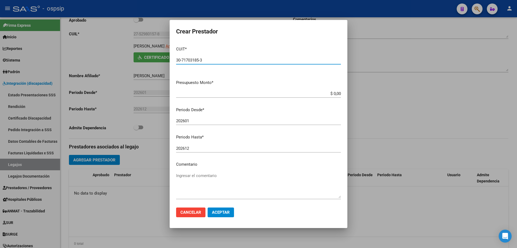
type input "30-71703185-3"
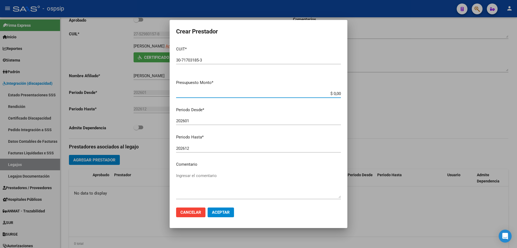
click at [334, 95] on input "$ 0,00" at bounding box center [258, 93] width 165 height 5
type input "$ 261.883,36"
click at [209, 194] on textarea "Ingresar el comentario" at bounding box center [258, 184] width 165 height 25
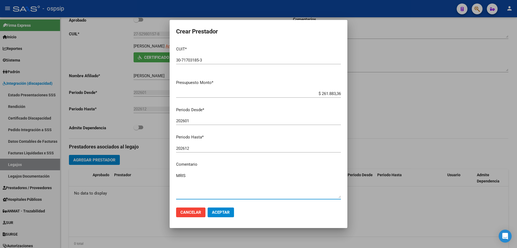
type textarea "MRIS"
click at [221, 211] on span "Aceptar" at bounding box center [221, 212] width 18 height 5
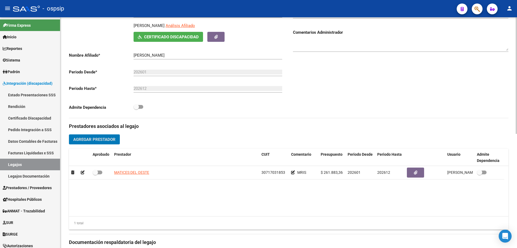
scroll to position [162, 0]
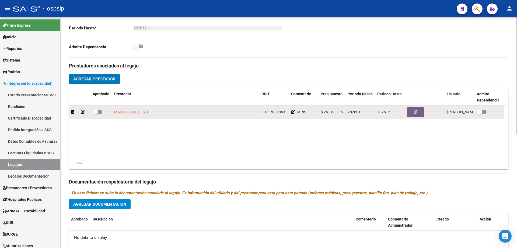
click at [99, 112] on span at bounding box center [98, 112] width 10 height 4
click at [95, 114] on input "checkbox" at bounding box center [95, 114] width 0 height 0
click at [96, 112] on span at bounding box center [98, 112] width 10 height 4
click at [95, 114] on input "checkbox" at bounding box center [95, 114] width 0 height 0
checkbox input "false"
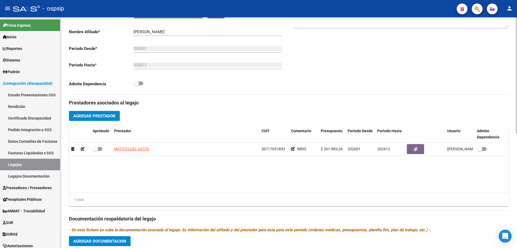
scroll to position [81, 0]
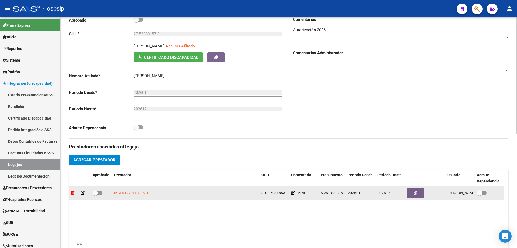
click at [72, 193] on icon at bounding box center [72, 193] width 3 height 4
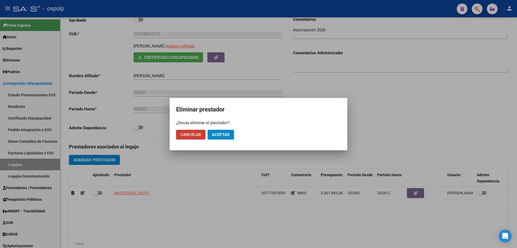
click at [135, 213] on div at bounding box center [258, 124] width 517 height 248
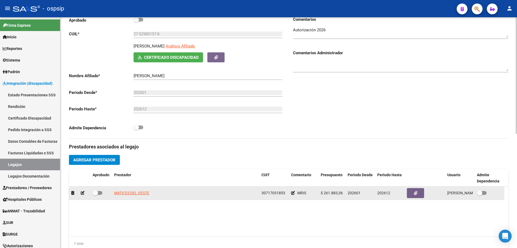
click at [82, 192] on icon at bounding box center [83, 193] width 4 height 4
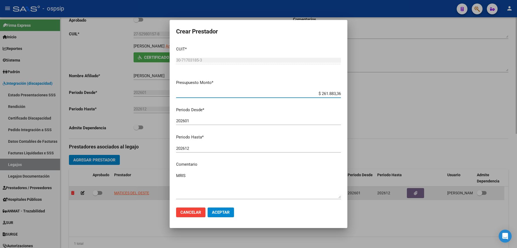
click at [70, 190] on div at bounding box center [258, 124] width 517 height 248
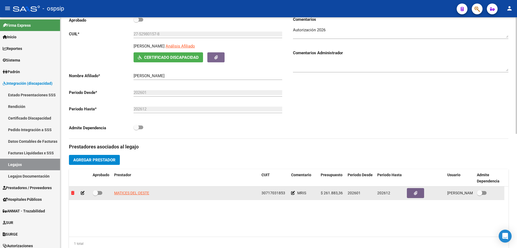
click at [73, 193] on icon at bounding box center [72, 193] width 3 height 4
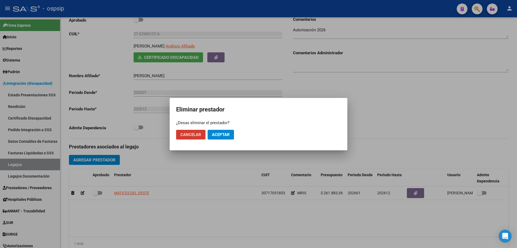
click at [223, 138] on button "Aceptar" at bounding box center [221, 135] width 26 height 10
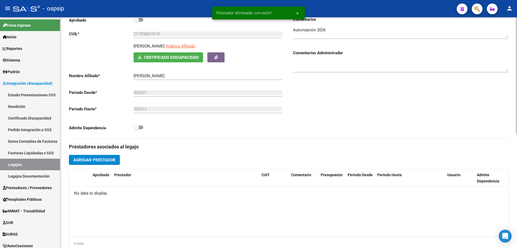
click at [84, 161] on span "Agregar Prestador" at bounding box center [94, 159] width 42 height 5
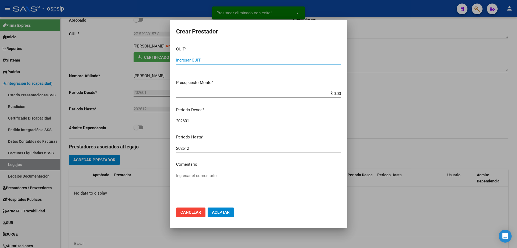
click at [268, 60] on input "Ingresar CUIT" at bounding box center [258, 60] width 165 height 5
paste input "30-71207401-5"
type input "30-71207401-5"
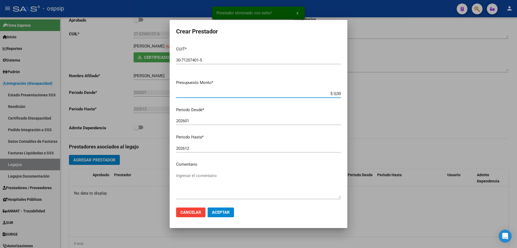
click at [332, 95] on input "$ 0,00" at bounding box center [258, 93] width 165 height 5
type input "$ 261.883,36"
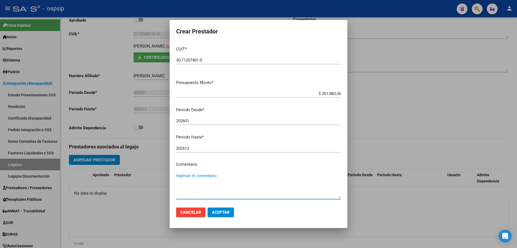
click at [196, 188] on textarea "Ingresar el comentario" at bounding box center [258, 184] width 165 height 25
type textarea "MRIS"
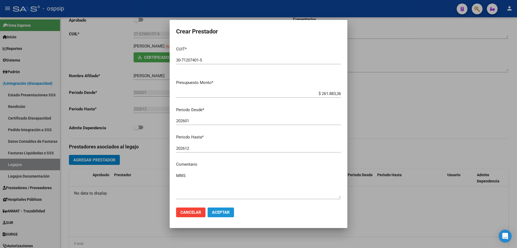
click at [231, 212] on button "Aceptar" at bounding box center [221, 212] width 26 height 10
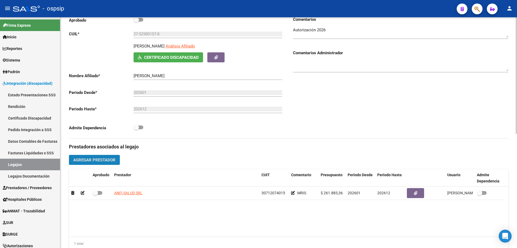
click at [105, 158] on span "Agregar Prestador" at bounding box center [94, 159] width 42 height 5
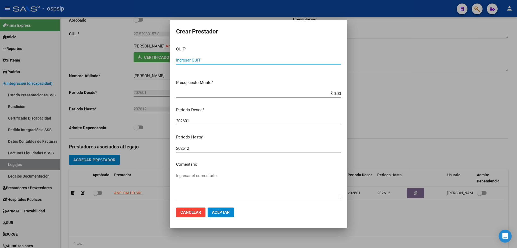
click at [188, 61] on input "Ingresar CUIT" at bounding box center [258, 60] width 165 height 5
type input "30-71703185-3"
click at [332, 94] on input "$ 0,00" at bounding box center [258, 93] width 165 height 5
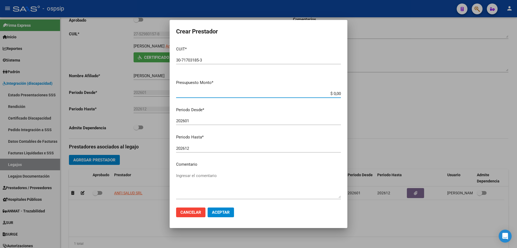
click at [332, 94] on input "$ 0,00" at bounding box center [258, 93] width 165 height 5
type input "$ 475.830,36"
click at [201, 120] on input "202601" at bounding box center [258, 120] width 165 height 5
type input "202602"
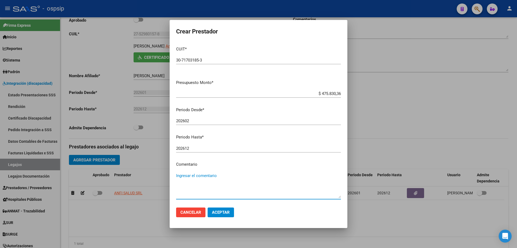
click at [196, 192] on textarea "Ingresar el comentario" at bounding box center [258, 184] width 165 height 25
type textarea "SAIE"
click at [221, 216] on button "Aceptar" at bounding box center [221, 212] width 26 height 10
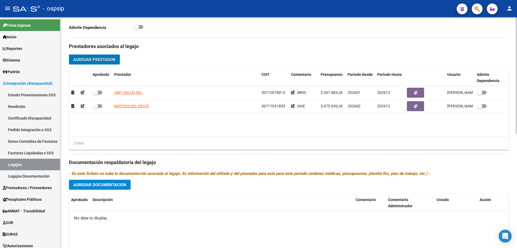
scroll to position [189, 0]
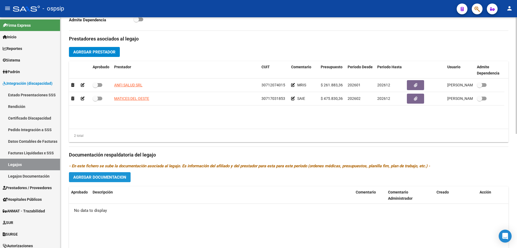
click at [110, 179] on span "Agregar Documentacion" at bounding box center [99, 177] width 53 height 5
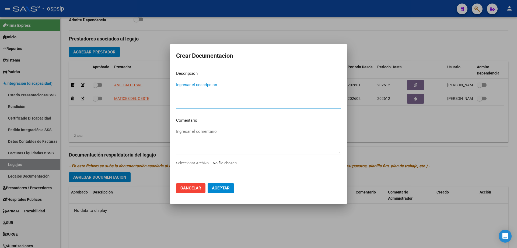
click at [206, 86] on textarea "Ingresar el descripcion" at bounding box center [258, 94] width 165 height 25
type textarea "Tramite MRIS"
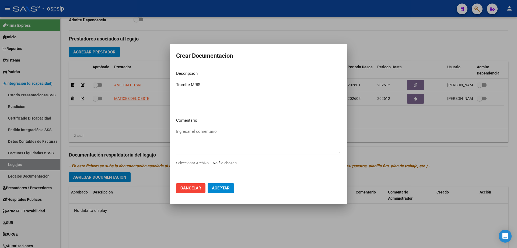
type input "C:\fakepath\TRAMITE MRIS (3).pdf"
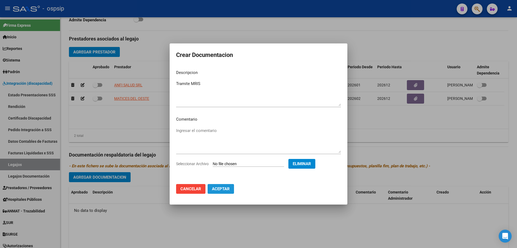
click at [220, 191] on span "Aceptar" at bounding box center [221, 188] width 18 height 5
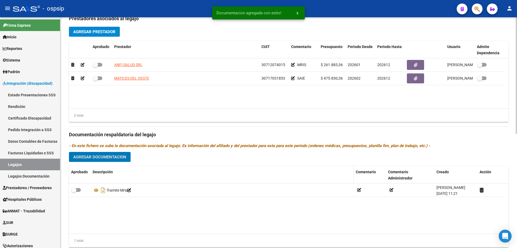
scroll to position [216, 0]
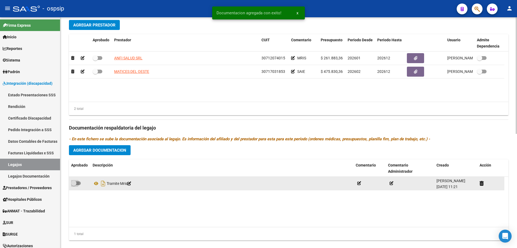
click at [80, 180] on label at bounding box center [76, 183] width 10 height 6
click at [74, 185] on input "checkbox" at bounding box center [74, 185] width 0 height 0
checkbox input "true"
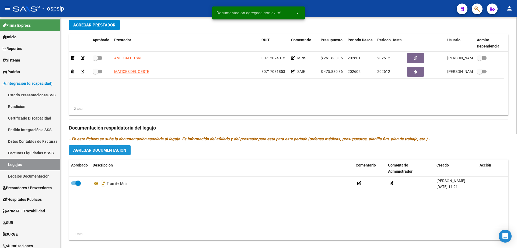
click at [96, 150] on span "Agregar Documentacion" at bounding box center [99, 150] width 53 height 5
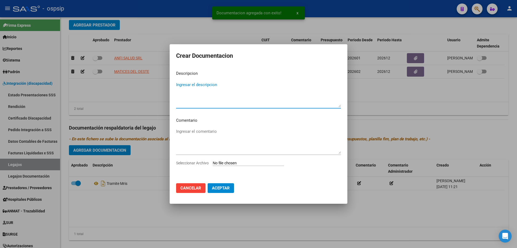
click at [210, 90] on textarea "Ingresar el descripcion" at bounding box center [258, 94] width 165 height 25
type textarea "Tramite SAIE"
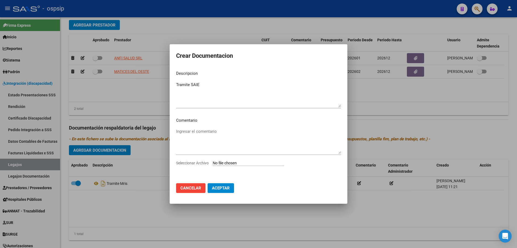
type input "C:\fakepath\TRAMITE SAIE (3).pdf"
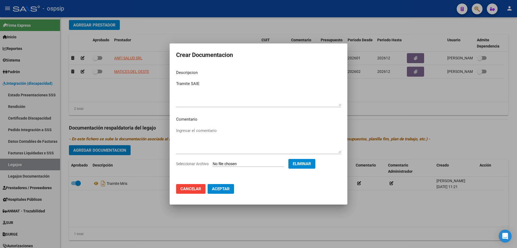
click at [226, 189] on span "Aceptar" at bounding box center [221, 188] width 18 height 5
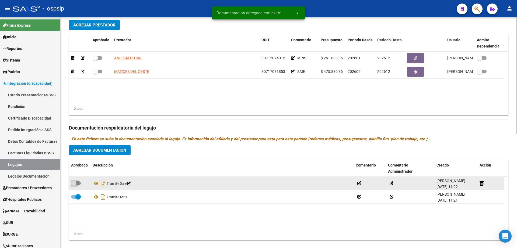
click at [76, 182] on span at bounding box center [73, 182] width 5 height 5
click at [74, 185] on input "checkbox" at bounding box center [74, 185] width 0 height 0
checkbox input "true"
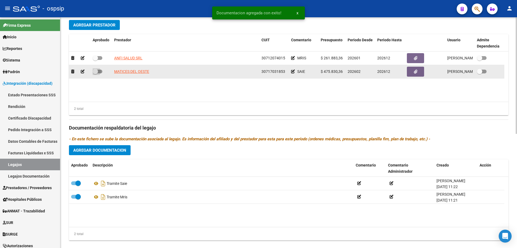
click at [101, 72] on span at bounding box center [98, 72] width 10 height 4
click at [95, 73] on input "checkbox" at bounding box center [95, 73] width 0 height 0
checkbox input "true"
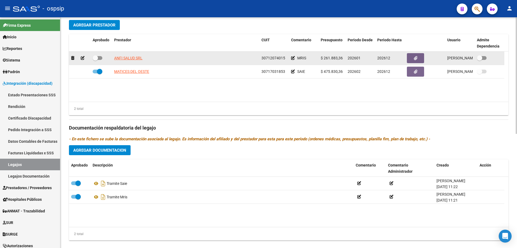
click at [101, 55] on label at bounding box center [98, 58] width 10 height 6
click at [95, 60] on input "checkbox" at bounding box center [95, 60] width 0 height 0
checkbox input "true"
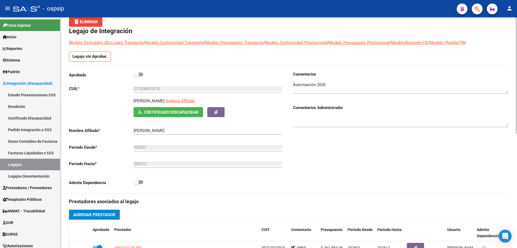
scroll to position [0, 0]
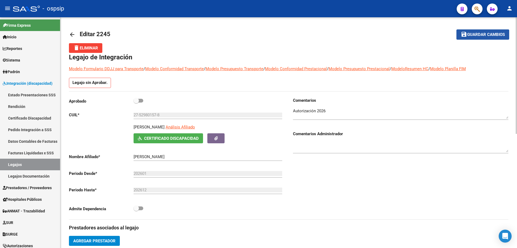
click at [491, 32] on button "save Guardar cambios" at bounding box center [483, 34] width 53 height 10
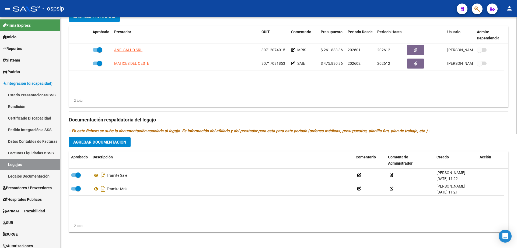
scroll to position [225, 0]
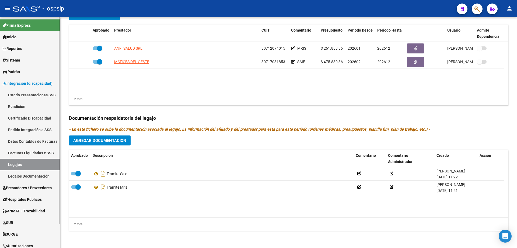
click at [19, 162] on link "Legajos" at bounding box center [30, 164] width 60 height 12
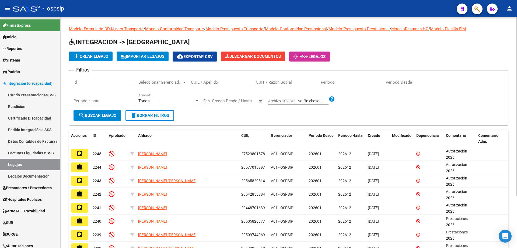
click at [212, 84] on input "CUIL / Apellido" at bounding box center [221, 82] width 61 height 5
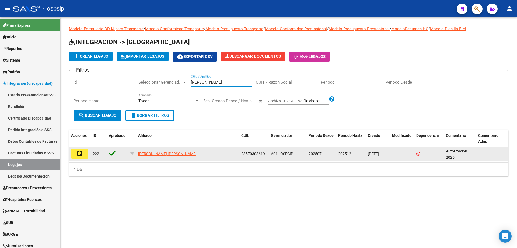
type input "[PERSON_NAME]"
click at [89, 154] on datatable-body-cell "assignment" at bounding box center [80, 153] width 22 height 13
click at [76, 154] on button "assignment" at bounding box center [79, 154] width 17 height 10
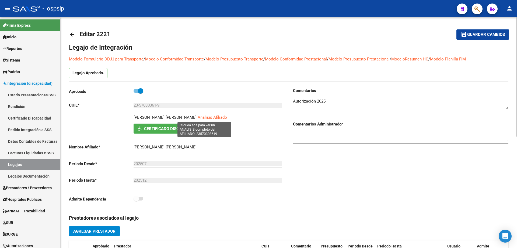
click at [208, 117] on span "Análisis Afiliado" at bounding box center [212, 117] width 29 height 5
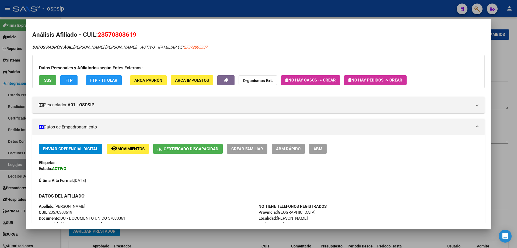
click at [49, 81] on span "SSS" at bounding box center [47, 80] width 7 height 5
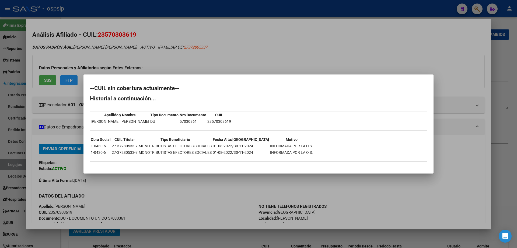
click at [173, 201] on div at bounding box center [258, 124] width 517 height 248
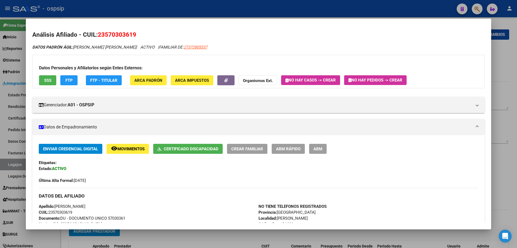
click at [46, 83] on button "SSS" at bounding box center [47, 80] width 17 height 10
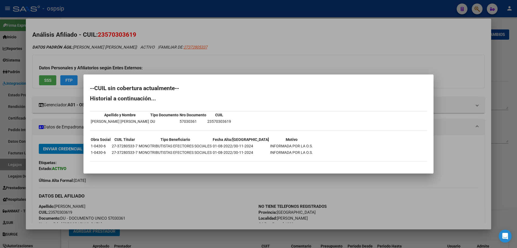
click at [298, 31] on div at bounding box center [258, 124] width 517 height 248
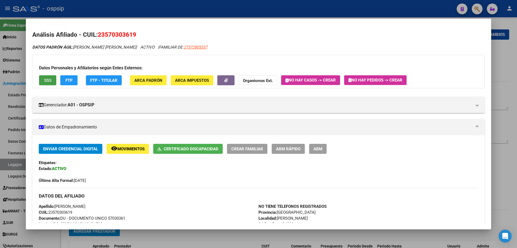
click at [50, 80] on span "SSS" at bounding box center [47, 80] width 7 height 5
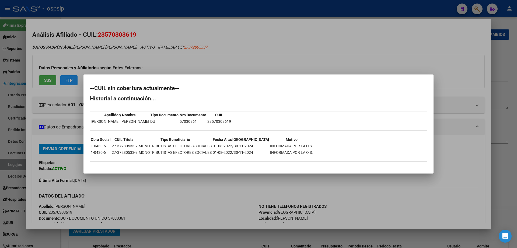
click at [231, 206] on div at bounding box center [258, 124] width 517 height 248
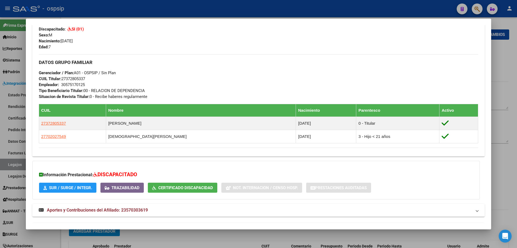
scroll to position [216, 0]
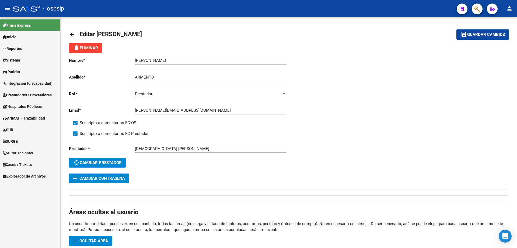
click at [19, 84] on span "Integración (discapacidad)" at bounding box center [28, 83] width 50 height 6
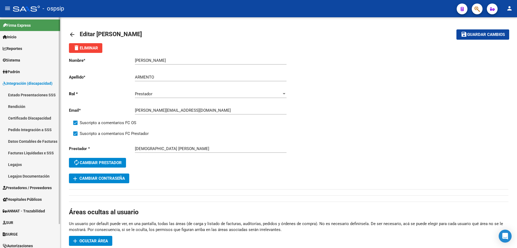
click at [18, 162] on link "Legajos" at bounding box center [30, 164] width 60 height 12
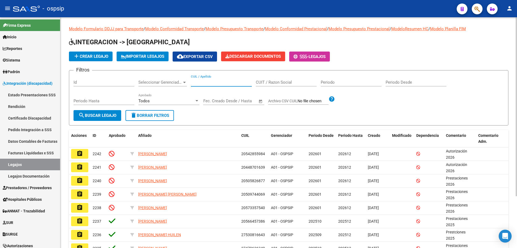
click at [222, 85] on input "CUIL / Apellido" at bounding box center [221, 82] width 61 height 5
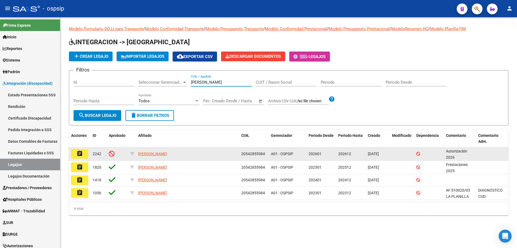
click at [258, 151] on span "20542855984" at bounding box center [253, 153] width 24 height 4
copy span "20542855984"
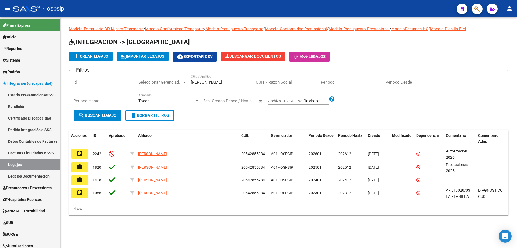
click at [207, 80] on input "ALBA JOAQU" at bounding box center [221, 82] width 61 height 5
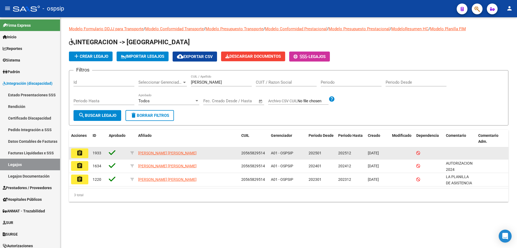
click at [259, 153] on span "20565829514" at bounding box center [253, 153] width 24 height 4
copy span "20565829514"
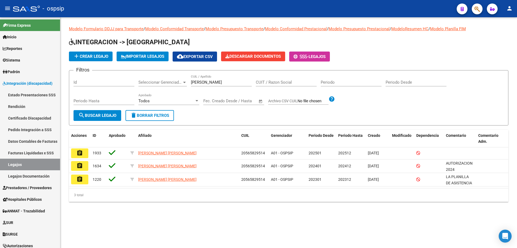
click at [216, 82] on input "RAUL MACHACA" at bounding box center [221, 82] width 61 height 5
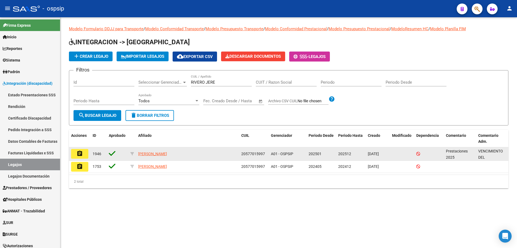
click at [259, 152] on span "20577015997" at bounding box center [253, 153] width 24 height 4
copy span "20577015997"
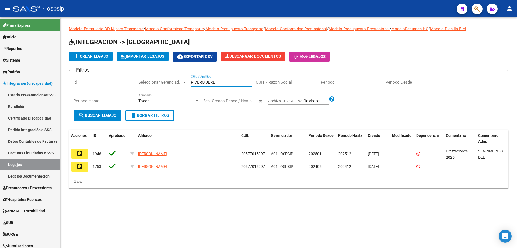
click at [203, 82] on input "RIVERO JERE" at bounding box center [221, 82] width 61 height 5
click at [203, 81] on input "RIVERO JERE" at bounding box center [221, 82] width 61 height 5
click at [214, 83] on input "RIVERO JERE" at bounding box center [221, 82] width 61 height 5
click at [213, 82] on input "RIVERO JERE" at bounding box center [221, 82] width 61 height 5
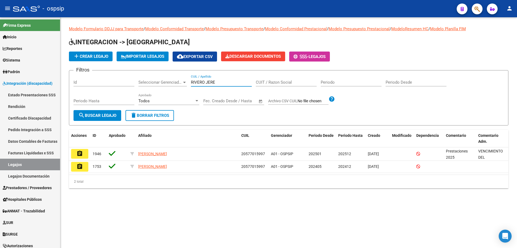
click at [213, 82] on input "RIVERO JERE" at bounding box center [221, 82] width 61 height 5
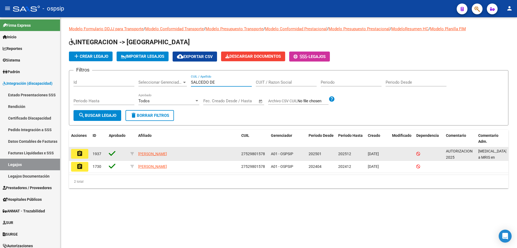
type input "SALCEDO DE"
click at [257, 155] on span "27529801578" at bounding box center [253, 153] width 24 height 4
copy span "27529801578"
click at [78, 154] on mat-icon "assignment" at bounding box center [80, 153] width 6 height 6
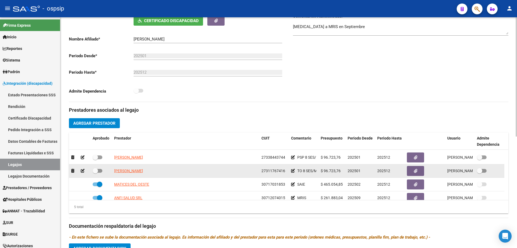
scroll to position [19, 0]
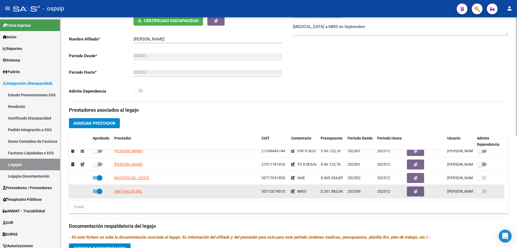
click at [273, 188] on div "30712074015" at bounding box center [274, 191] width 25 height 6
click at [274, 190] on span "30712074015" at bounding box center [274, 191] width 24 height 4
copy span "30712074015"
